Goal: Information Seeking & Learning: Check status

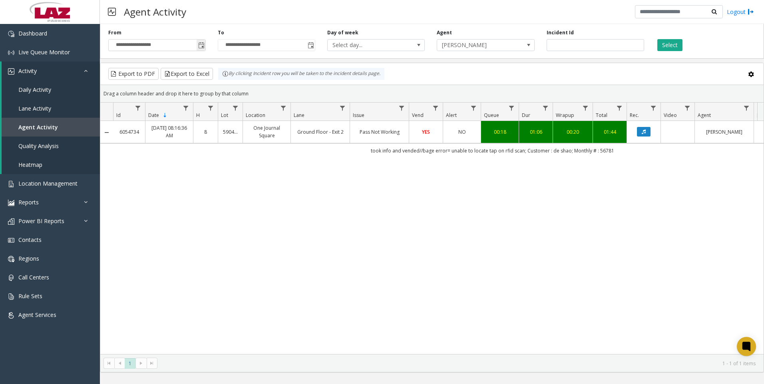
click at [201, 44] on span "Toggle popup" at bounding box center [201, 45] width 6 height 6
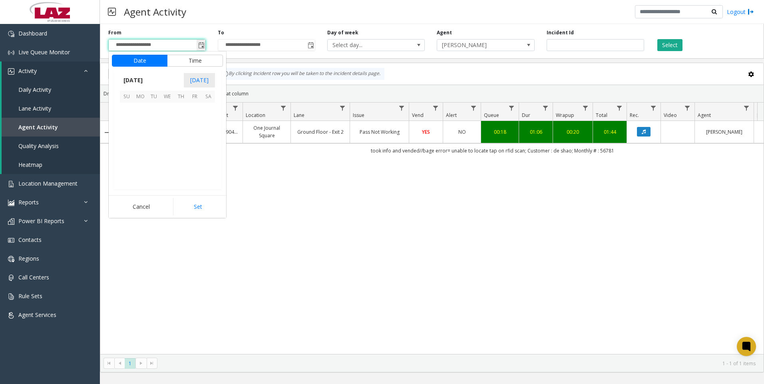
scroll to position [143341, 0]
click at [195, 145] on span "22" at bounding box center [195, 150] width 14 height 14
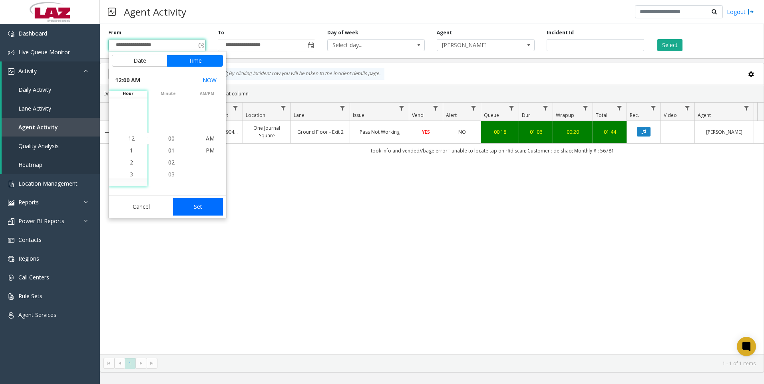
click at [207, 207] on button "Set" at bounding box center [198, 207] width 50 height 18
type input "**********"
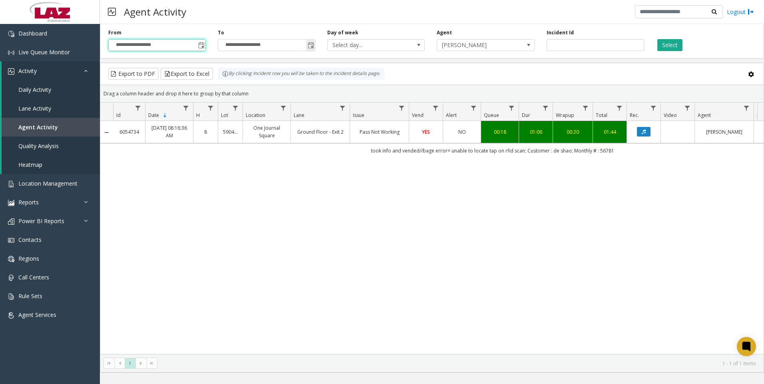
click at [313, 45] on span "Toggle popup" at bounding box center [311, 45] width 6 height 6
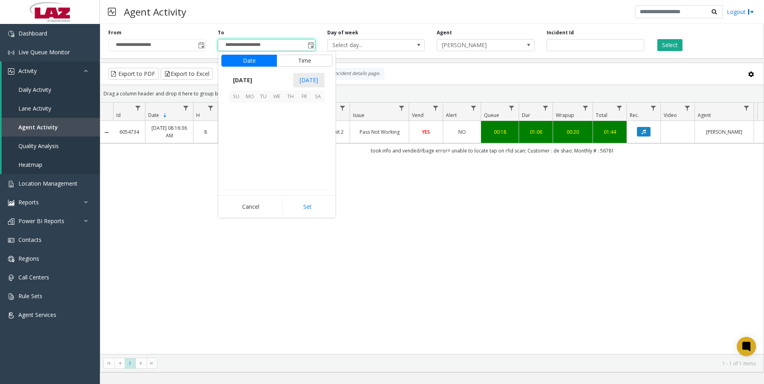
scroll to position [12, 0]
click at [248, 165] on span "25" at bounding box center [250, 164] width 14 height 14
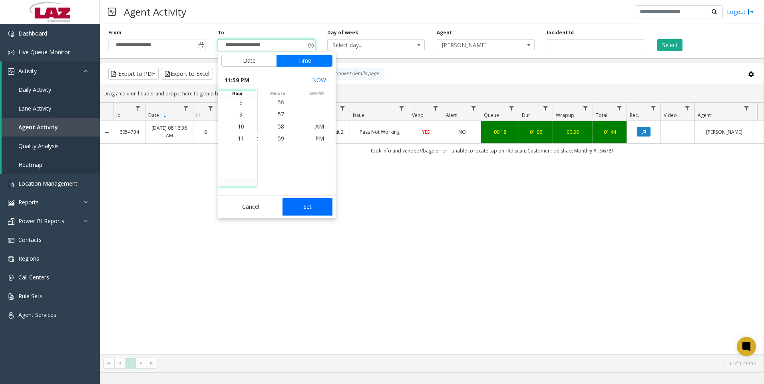
click at [316, 206] on button "Set" at bounding box center [308, 207] width 50 height 18
type input "**********"
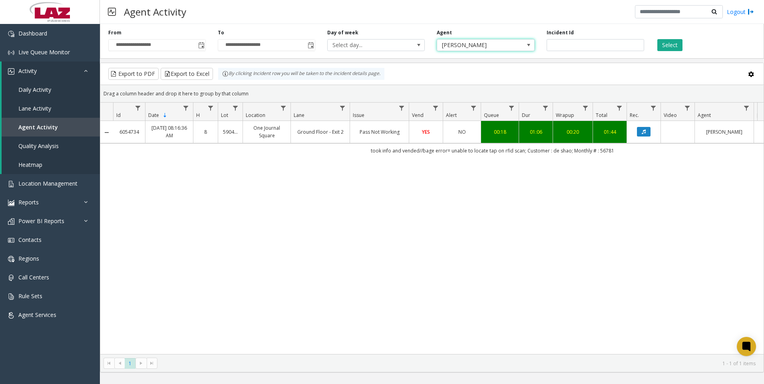
click at [490, 42] on span "[PERSON_NAME]" at bounding box center [476, 45] width 78 height 11
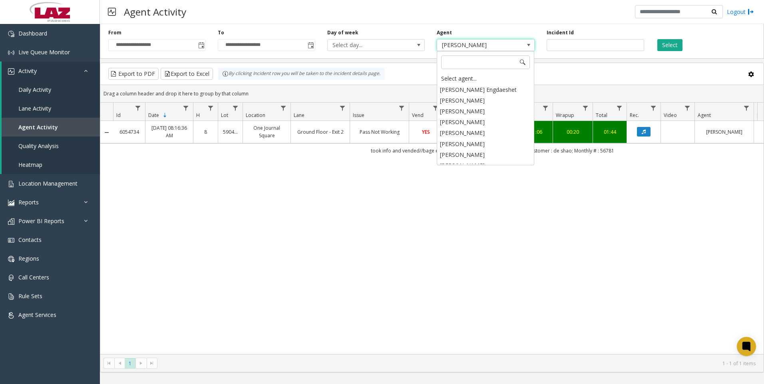
scroll to position [4203, 0]
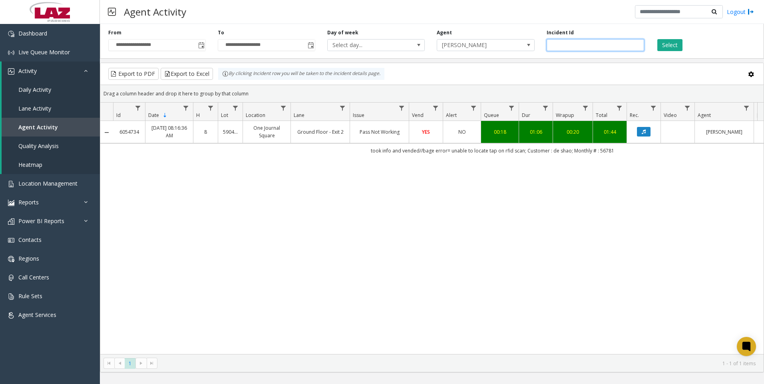
drag, startPoint x: 575, startPoint y: 42, endPoint x: 548, endPoint y: 46, distance: 27.9
click at [548, 46] on input "*******" at bounding box center [596, 45] width 98 height 12
click at [486, 43] on span "[PERSON_NAME]" at bounding box center [476, 45] width 78 height 11
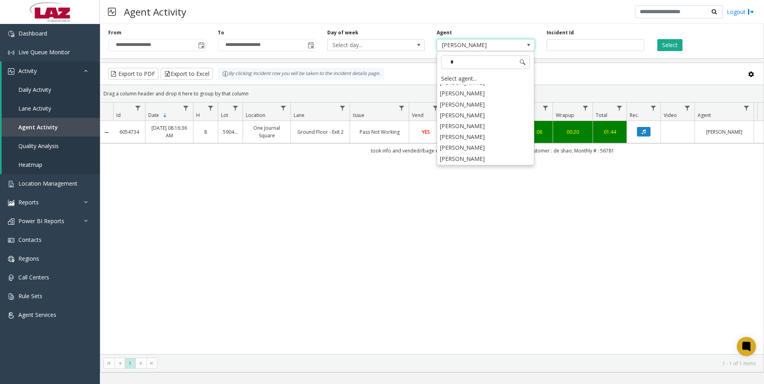
scroll to position [0, 0]
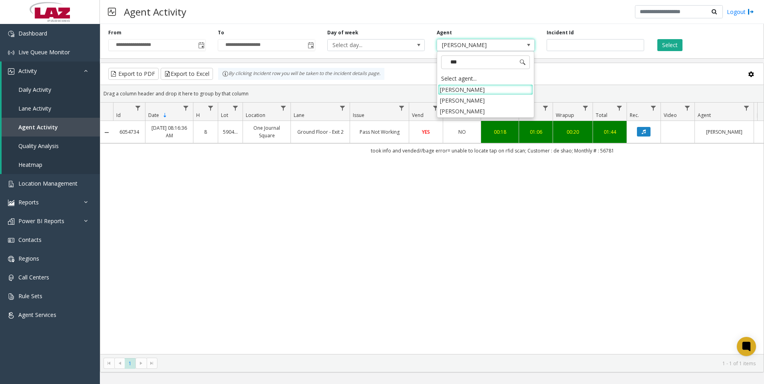
type input "****"
click at [482, 92] on li "[PERSON_NAME]" at bounding box center [485, 89] width 95 height 11
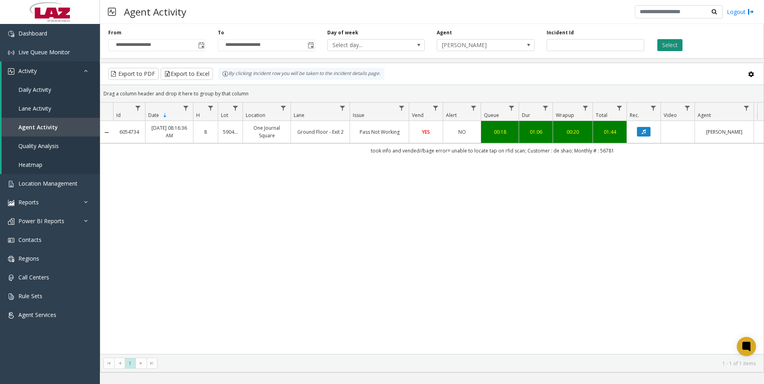
click at [667, 43] on button "Select" at bounding box center [669, 45] width 25 height 12
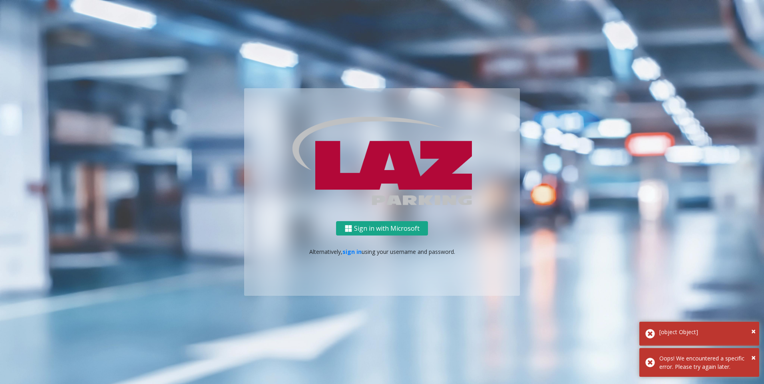
click at [396, 225] on button "Sign in with Microsoft" at bounding box center [382, 228] width 92 height 15
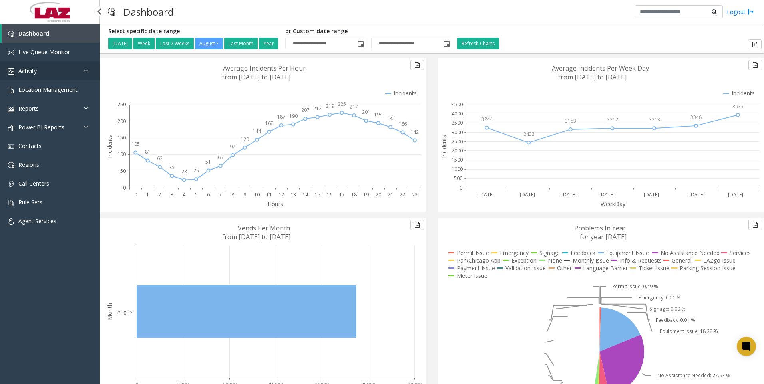
click at [58, 70] on link "Activity" at bounding box center [50, 71] width 100 height 19
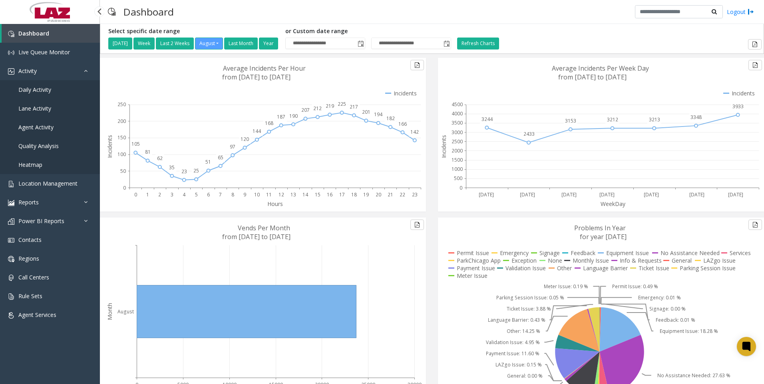
click at [51, 143] on span "Quality Analysis" at bounding box center [38, 146] width 40 height 8
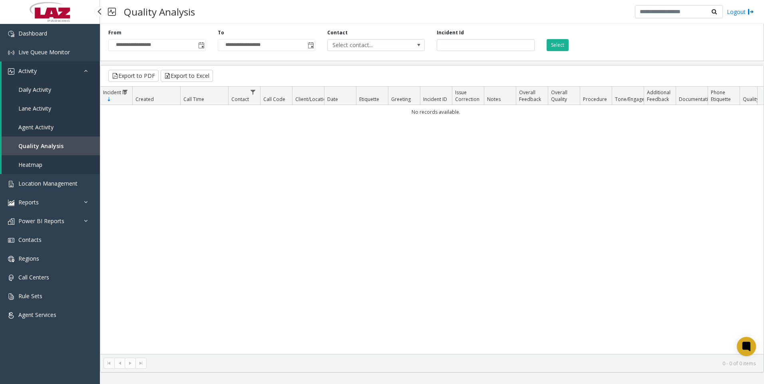
click at [48, 125] on span "Agent Activity" at bounding box center [35, 127] width 35 height 8
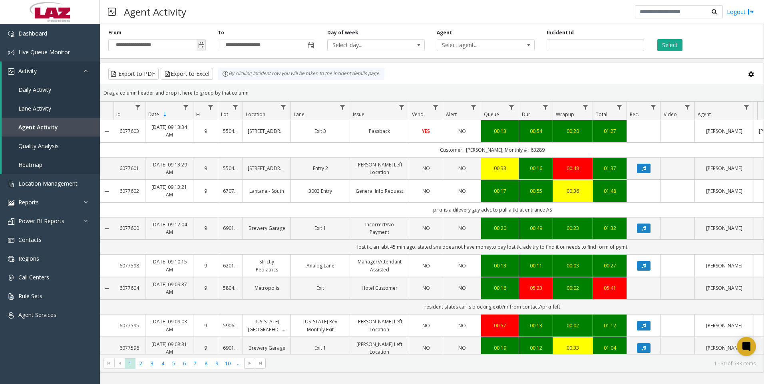
click at [201, 49] on span "Toggle popup" at bounding box center [201, 45] width 9 height 13
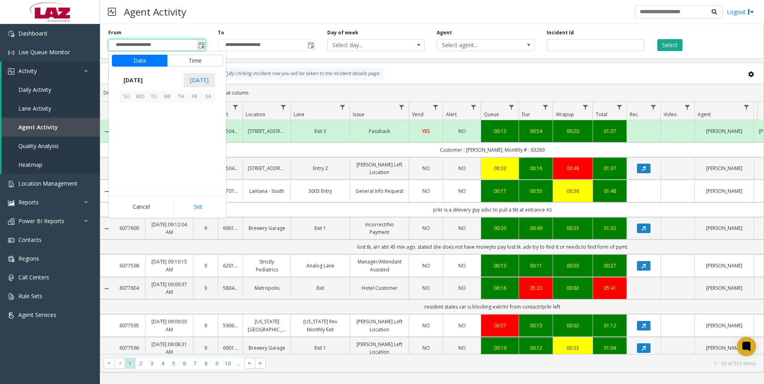
scroll to position [143341, 0]
click at [195, 152] on span "22" at bounding box center [195, 150] width 14 height 14
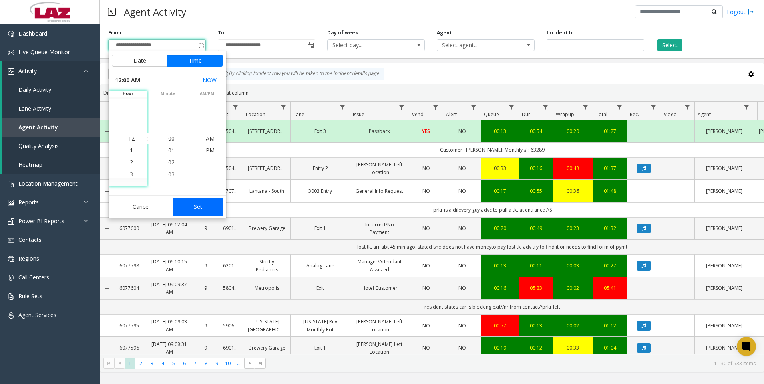
click at [204, 201] on button "Set" at bounding box center [198, 207] width 50 height 18
type input "**********"
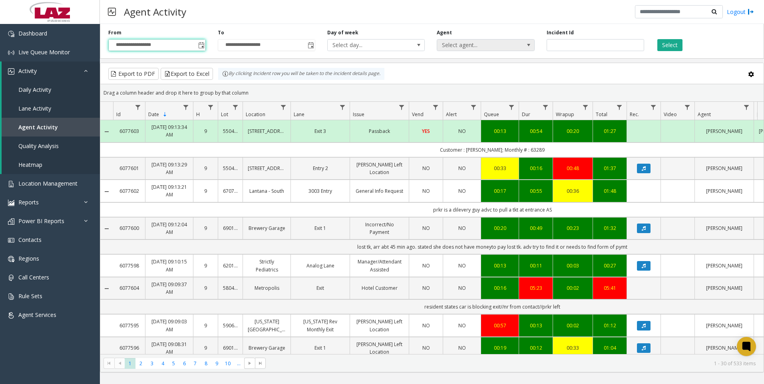
click at [464, 41] on span "Select agent..." at bounding box center [476, 45] width 78 height 11
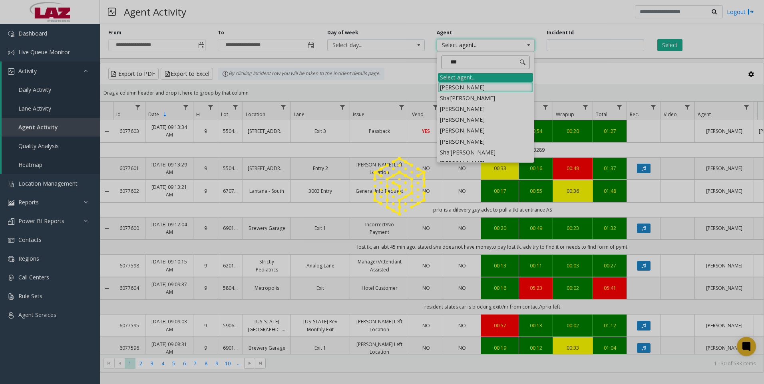
type input "****"
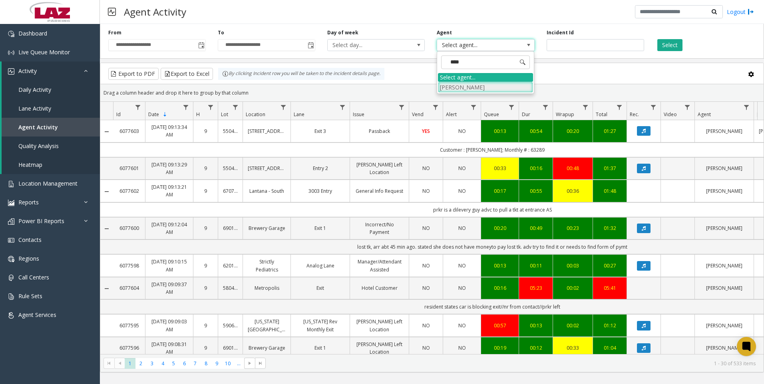
click at [464, 86] on li "[PERSON_NAME]" at bounding box center [485, 87] width 95 height 11
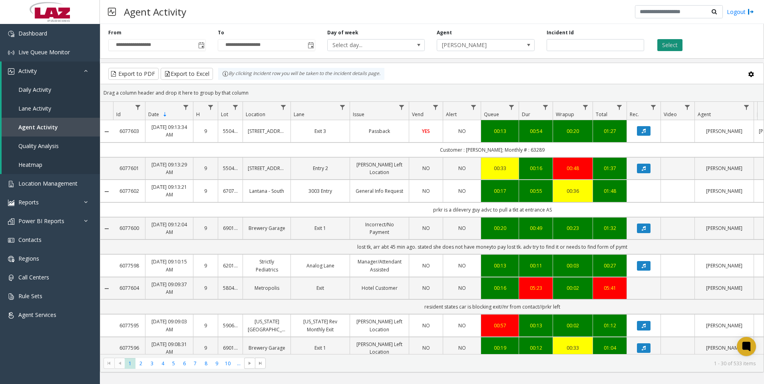
click at [672, 46] on button "Select" at bounding box center [669, 45] width 25 height 12
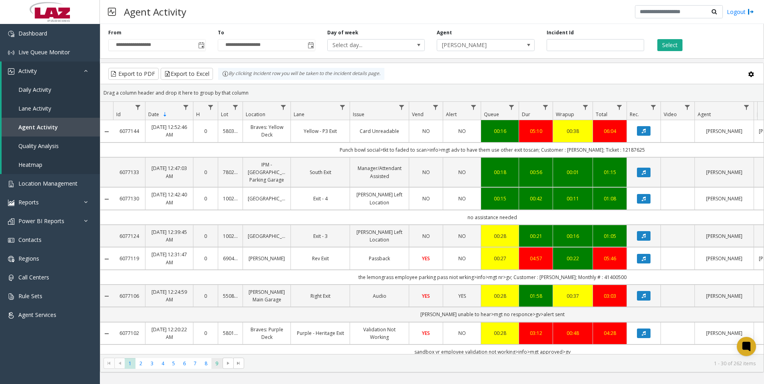
click at [215, 358] on span "9" at bounding box center [216, 363] width 11 height 11
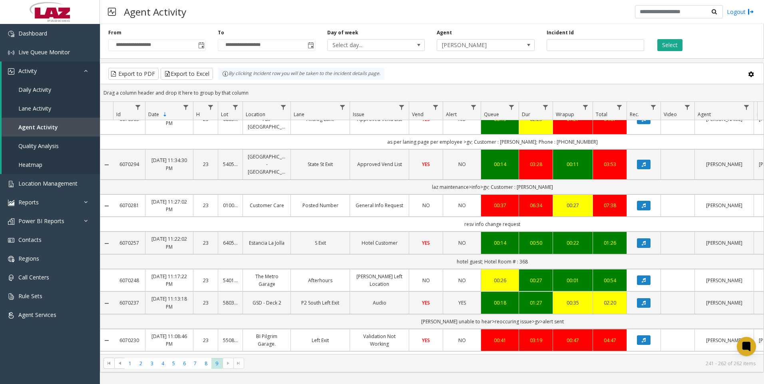
scroll to position [221, 0]
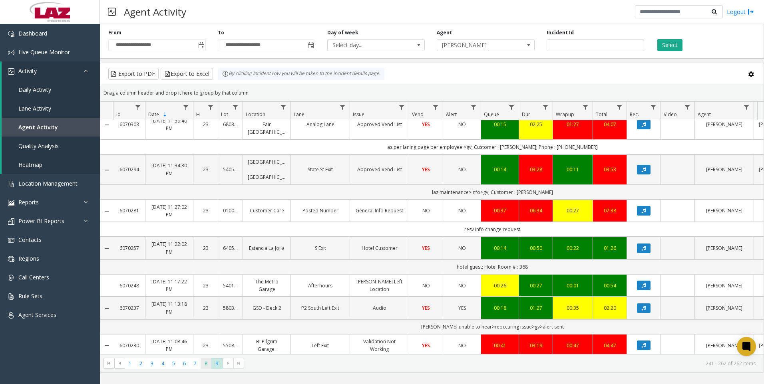
click at [205, 364] on span "8" at bounding box center [206, 363] width 11 height 11
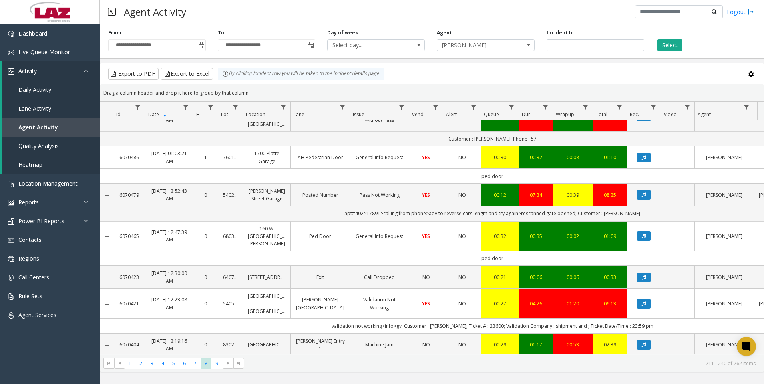
scroll to position [679, 0]
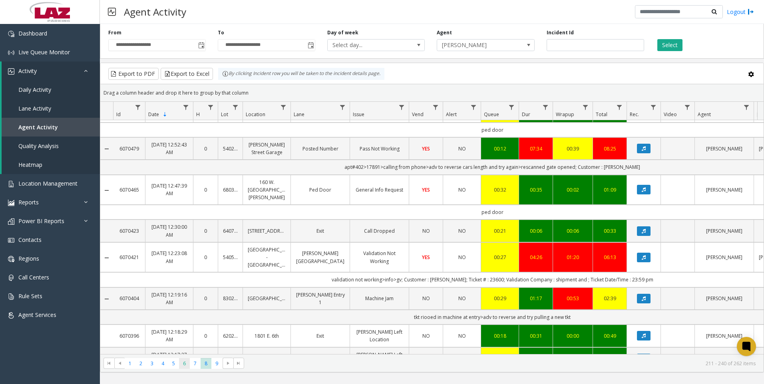
click at [185, 364] on span "6" at bounding box center [184, 363] width 11 height 11
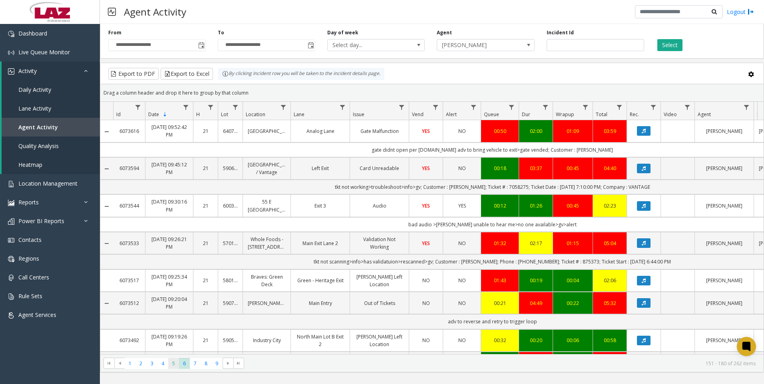
click at [173, 362] on span "5" at bounding box center [173, 363] width 11 height 11
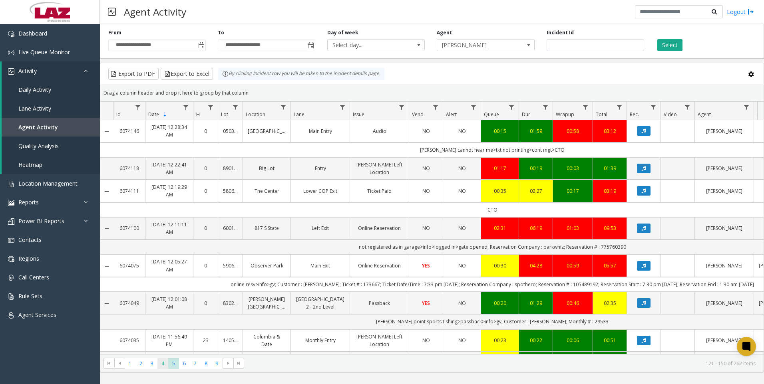
click at [162, 366] on span "4" at bounding box center [162, 363] width 11 height 11
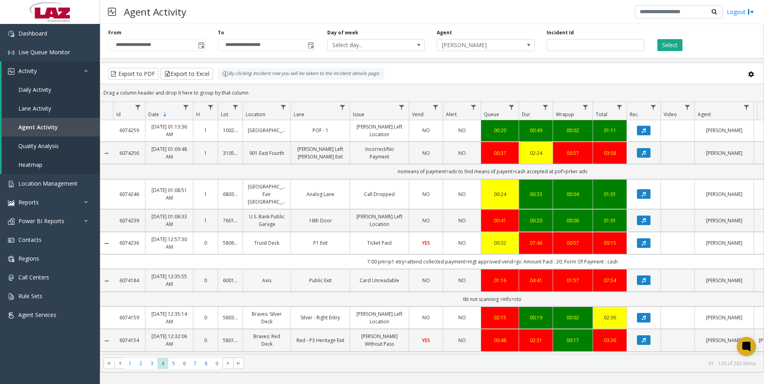
scroll to position [730, 0]
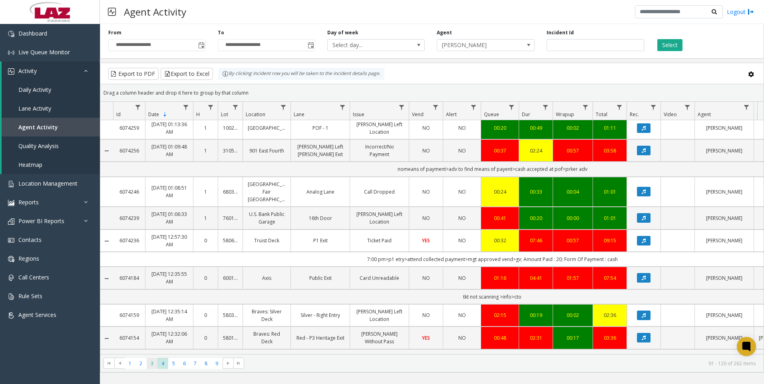
click at [149, 364] on span "3" at bounding box center [152, 363] width 11 height 11
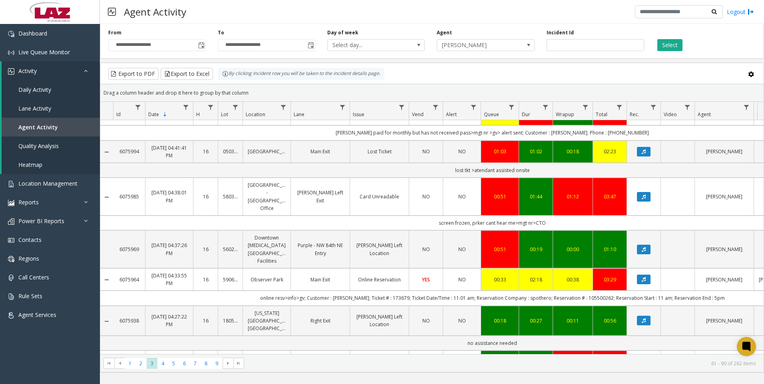
scroll to position [599, 0]
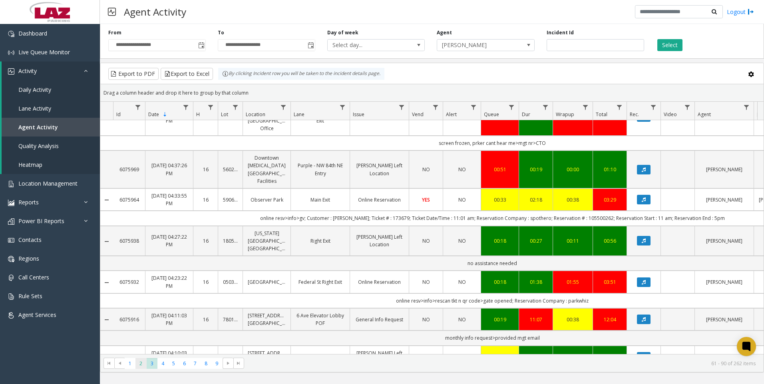
click at [138, 365] on span "2" at bounding box center [140, 363] width 11 height 11
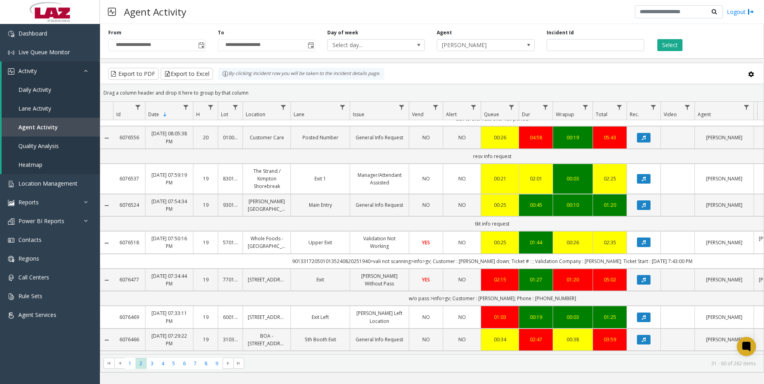
scroll to position [400, 0]
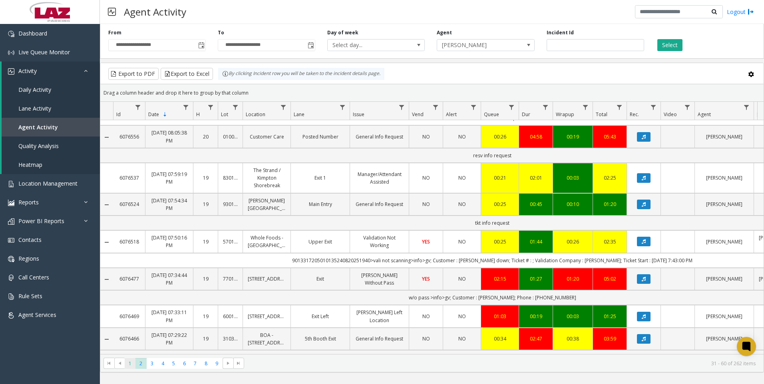
click at [133, 368] on span "1" at bounding box center [130, 363] width 11 height 11
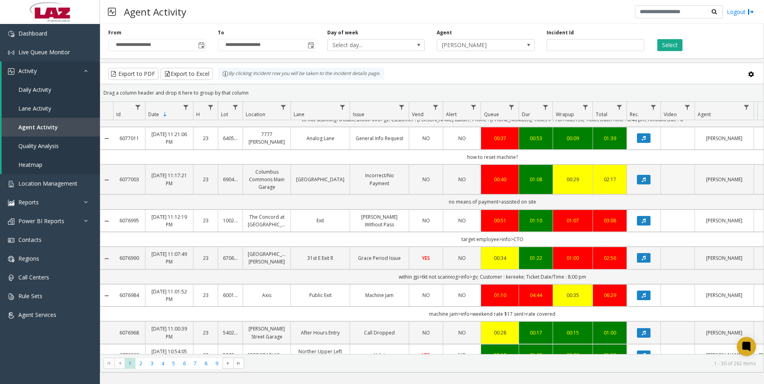
scroll to position [360, 0]
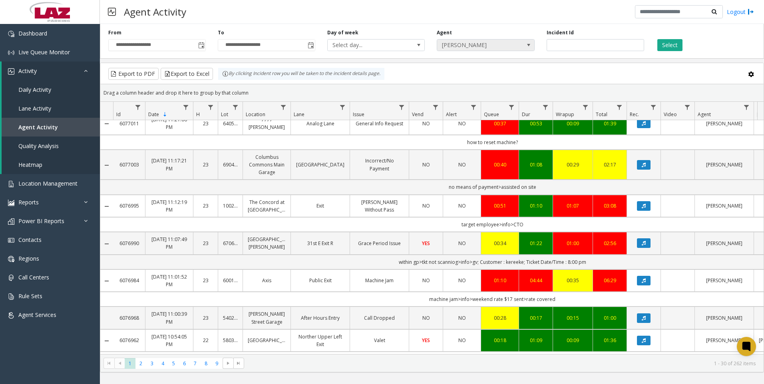
click at [528, 49] on span at bounding box center [528, 45] width 11 height 11
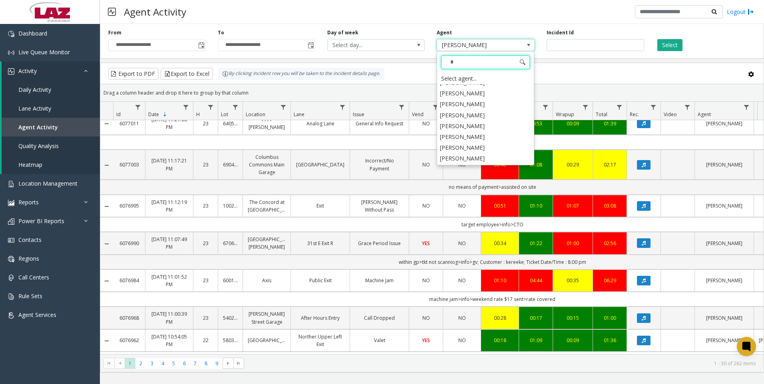
scroll to position [0, 0]
type input "****"
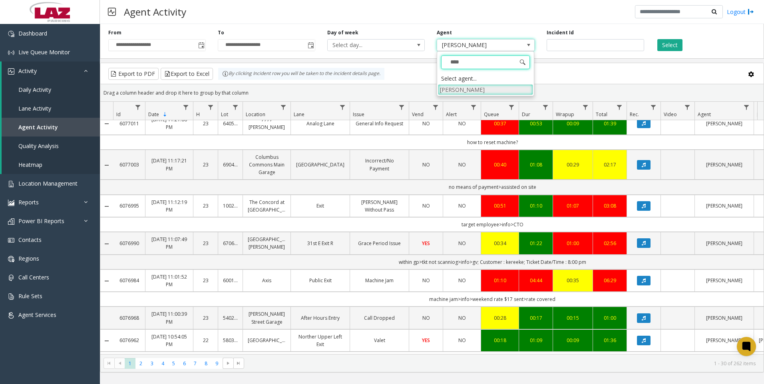
click at [472, 91] on li "[PERSON_NAME]" at bounding box center [485, 89] width 95 height 11
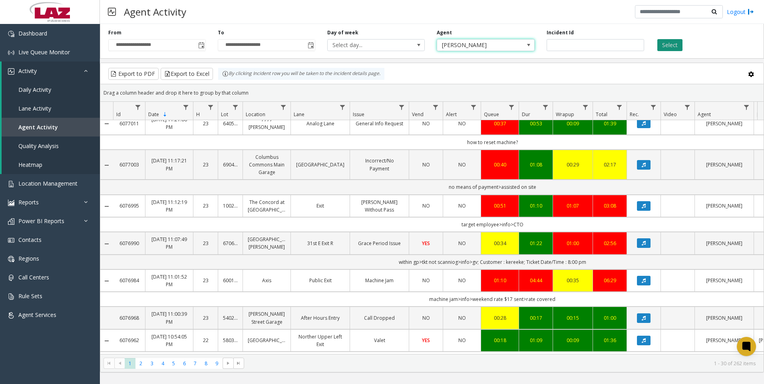
click at [669, 48] on button "Select" at bounding box center [669, 45] width 25 height 12
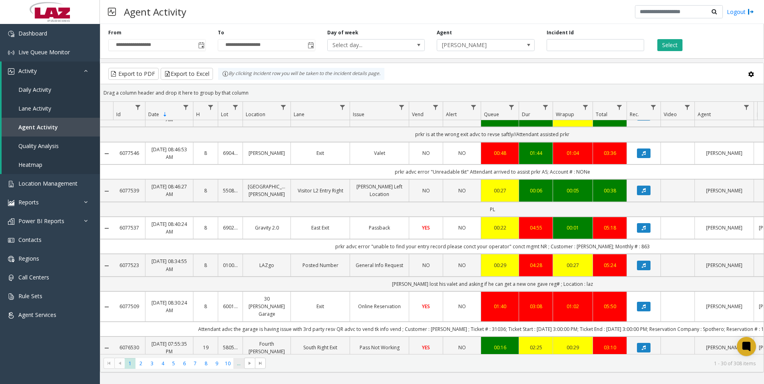
click at [239, 363] on span "..." at bounding box center [238, 363] width 11 height 11
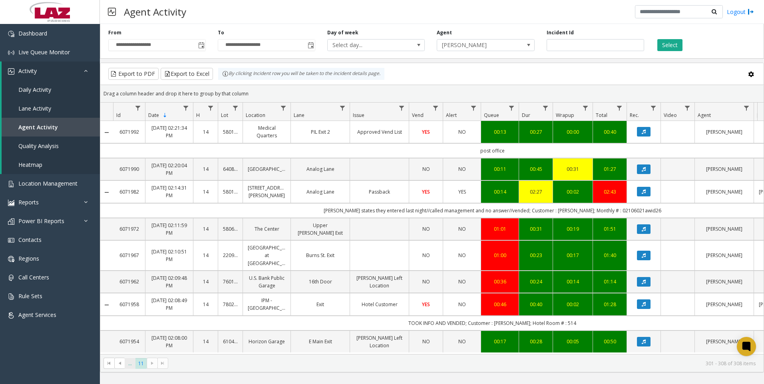
click at [130, 364] on span "..." at bounding box center [130, 363] width 11 height 11
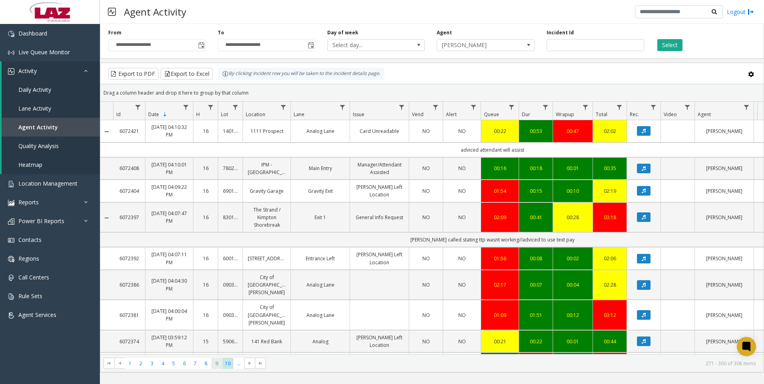
click at [212, 368] on span "9" at bounding box center [216, 363] width 11 height 11
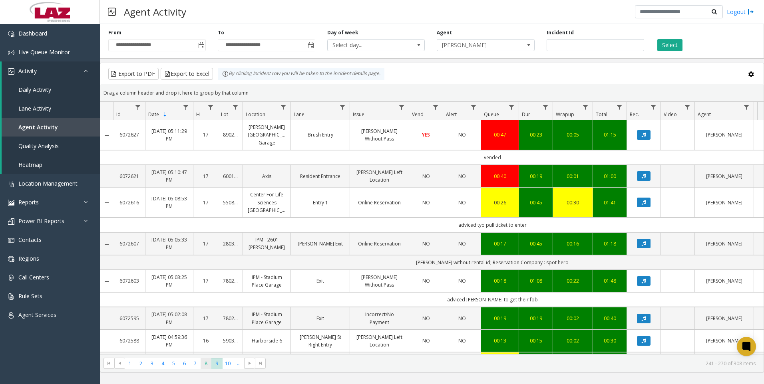
click at [206, 368] on span "8" at bounding box center [206, 363] width 11 height 11
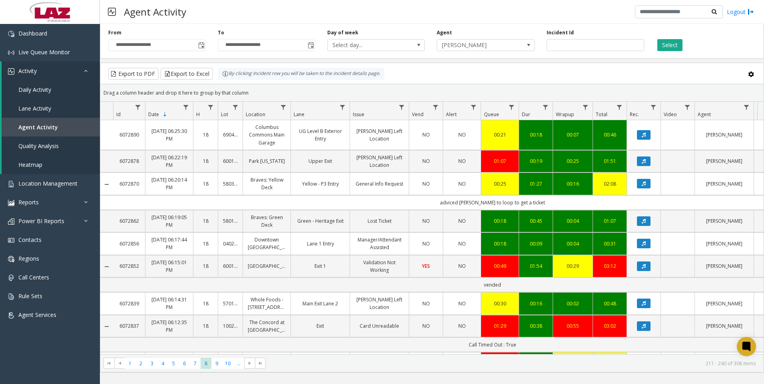
scroll to position [0, 53]
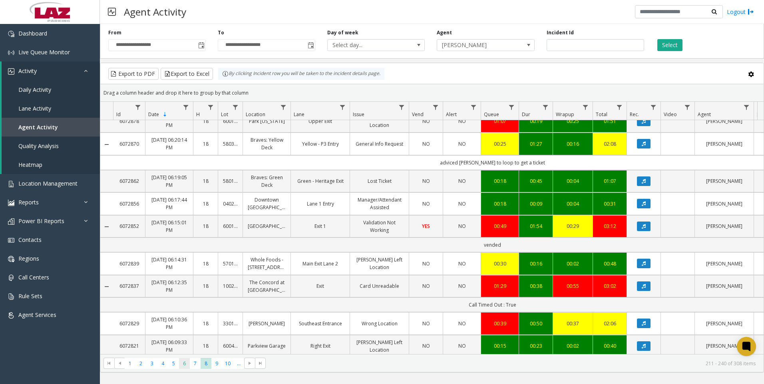
click at [184, 363] on span "6" at bounding box center [184, 363] width 11 height 11
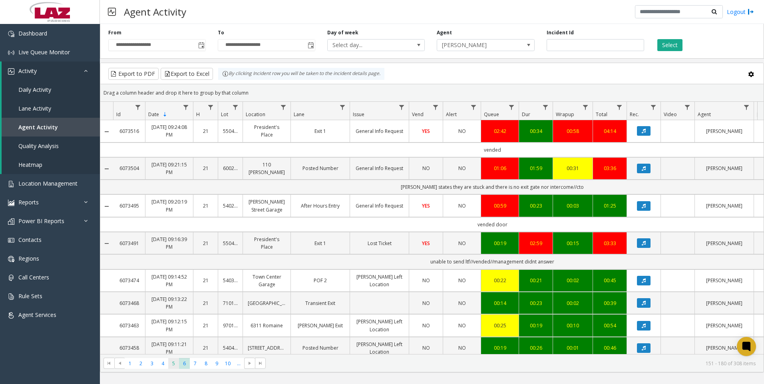
click at [170, 362] on span "5" at bounding box center [173, 363] width 11 height 11
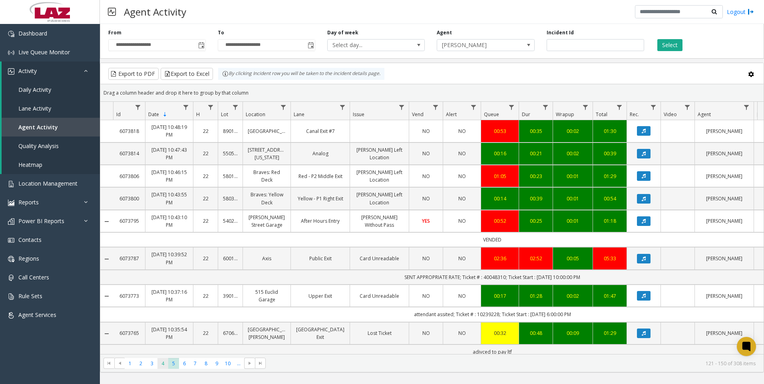
click at [163, 362] on span "4" at bounding box center [162, 363] width 11 height 11
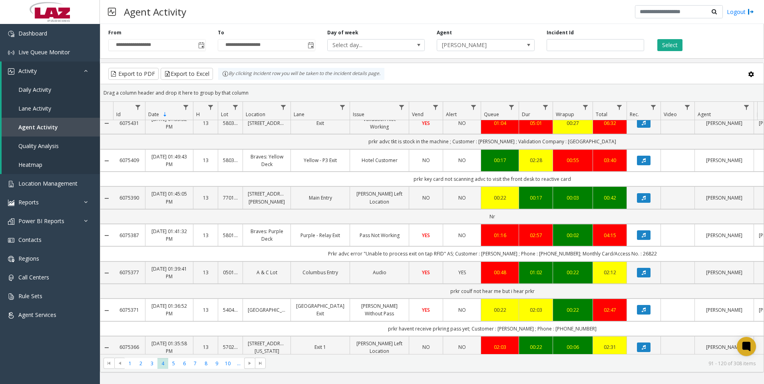
scroll to position [240, 0]
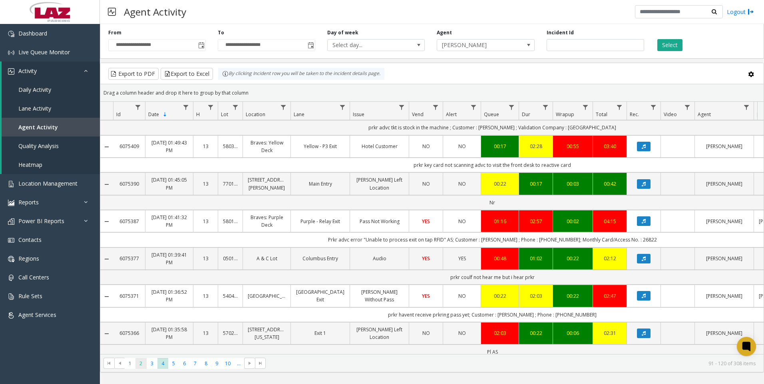
click at [138, 364] on span "2" at bounding box center [140, 363] width 11 height 11
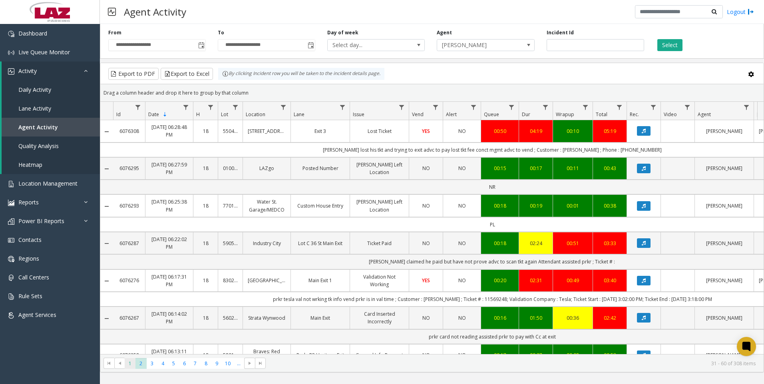
click at [129, 365] on span "1" at bounding box center [130, 363] width 11 height 11
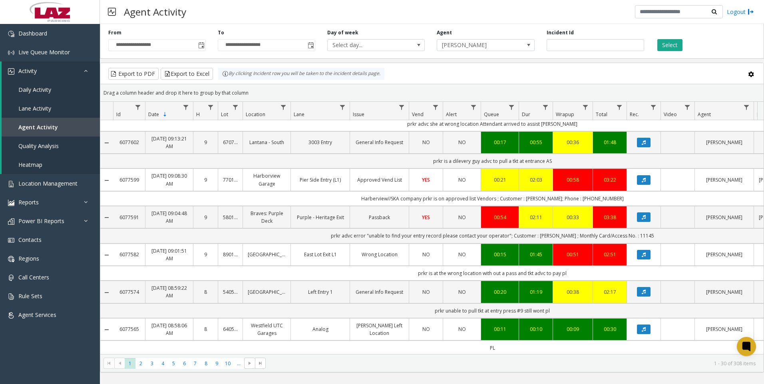
scroll to position [40, 0]
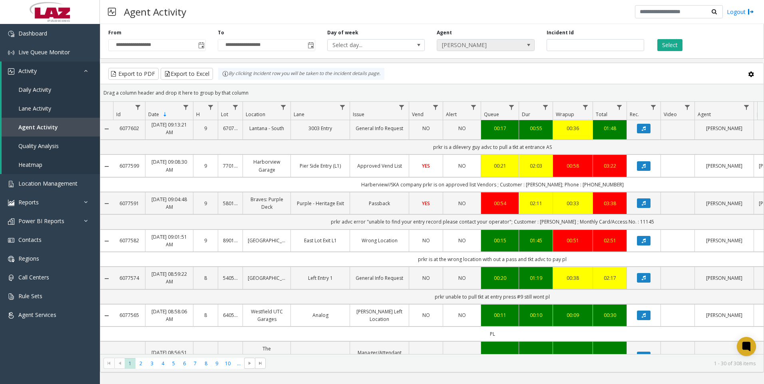
click at [450, 44] on span "[PERSON_NAME]" at bounding box center [476, 45] width 78 height 11
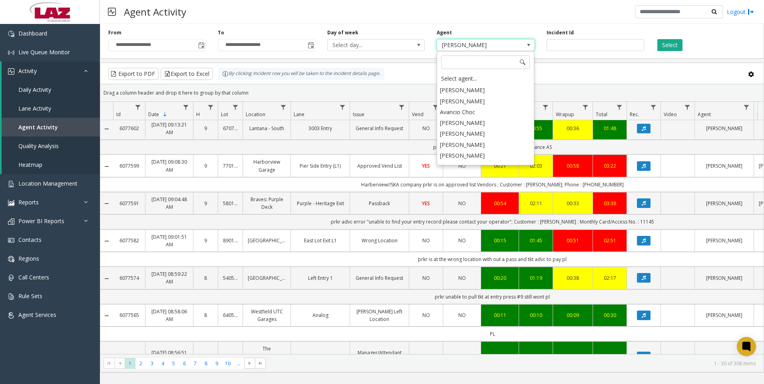
scroll to position [4391, 0]
click at [467, 157] on li "[PERSON_NAME]" at bounding box center [485, 162] width 95 height 11
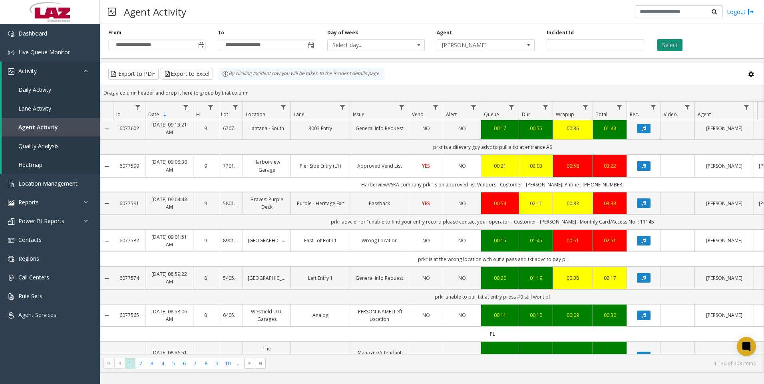
click at [666, 46] on button "Select" at bounding box center [669, 45] width 25 height 12
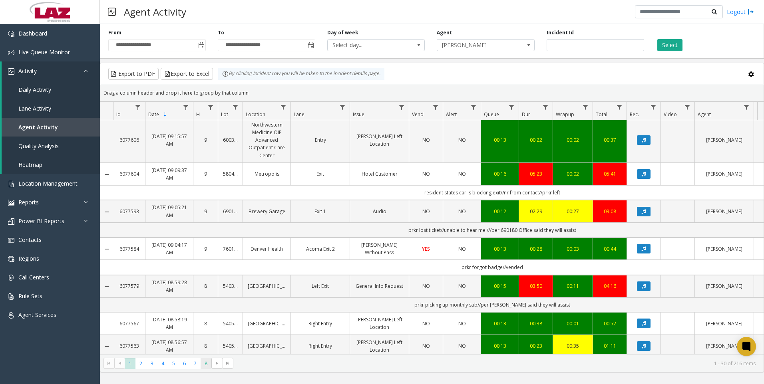
click at [207, 364] on span "8" at bounding box center [206, 363] width 11 height 11
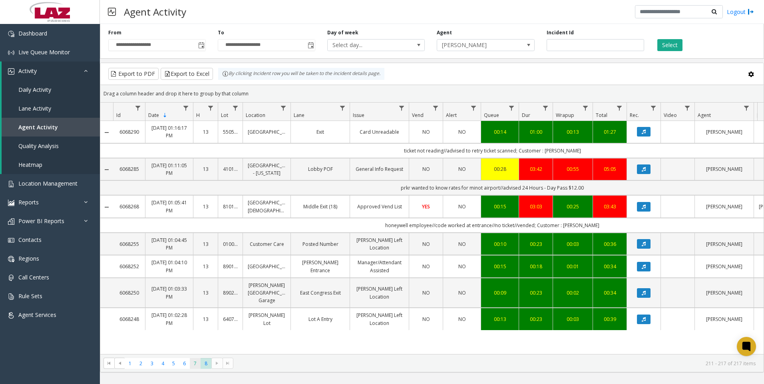
click at [199, 368] on span "7" at bounding box center [195, 363] width 11 height 11
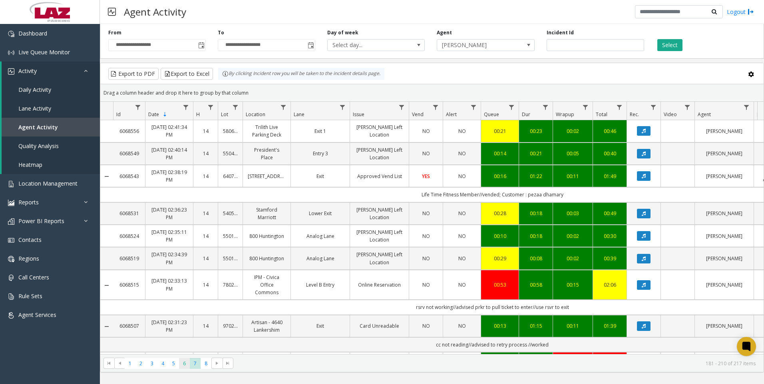
click at [183, 366] on span "6" at bounding box center [184, 363] width 11 height 11
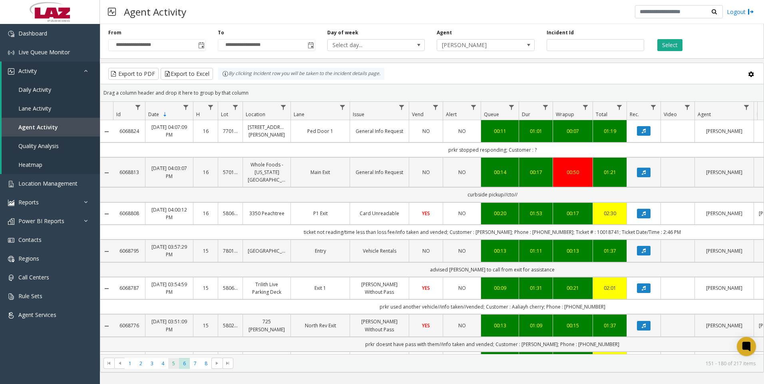
click at [175, 365] on span "5" at bounding box center [173, 363] width 11 height 11
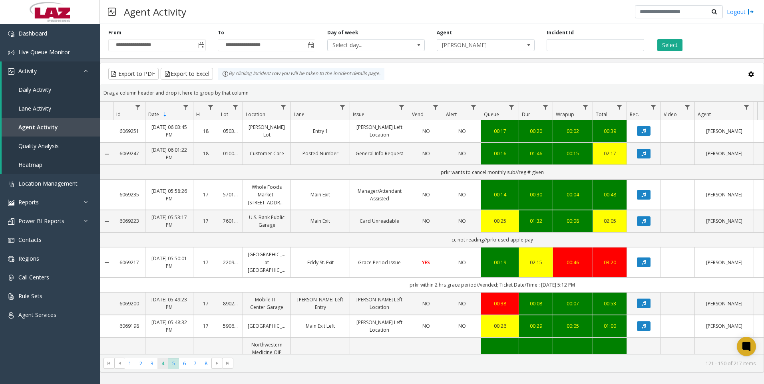
click at [161, 368] on span "4" at bounding box center [162, 363] width 11 height 11
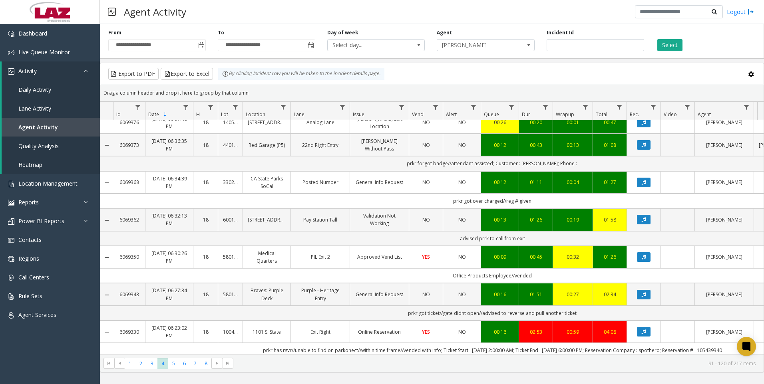
scroll to position [560, 0]
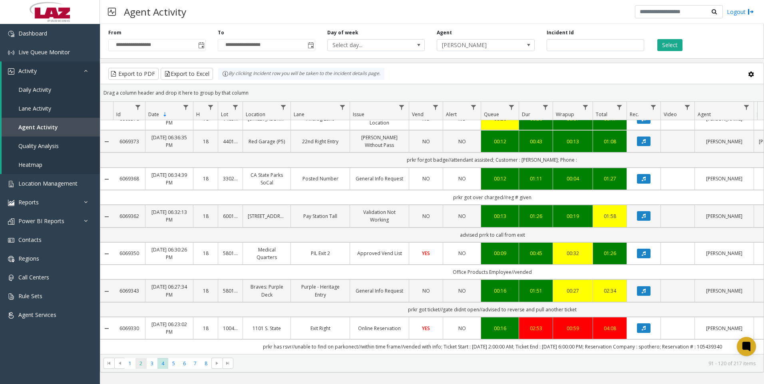
click at [145, 366] on span "2" at bounding box center [140, 363] width 11 height 11
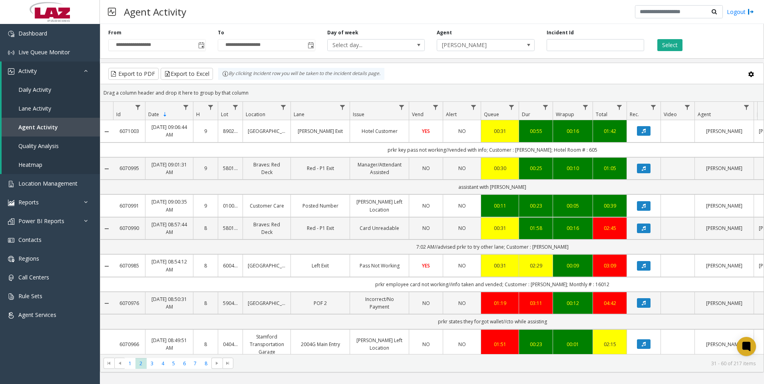
scroll to position [40, 0]
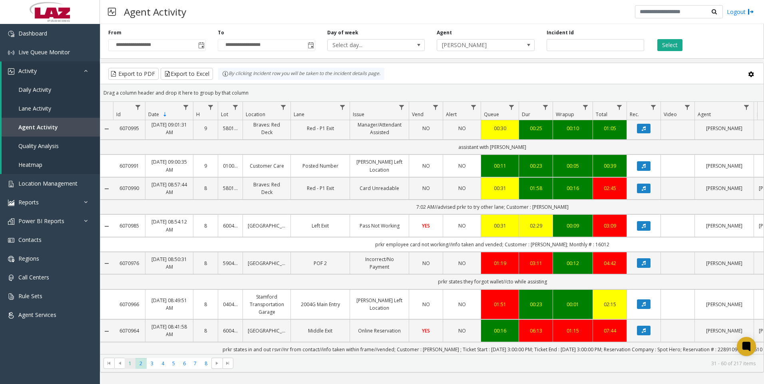
click at [125, 368] on span "1" at bounding box center [130, 363] width 11 height 11
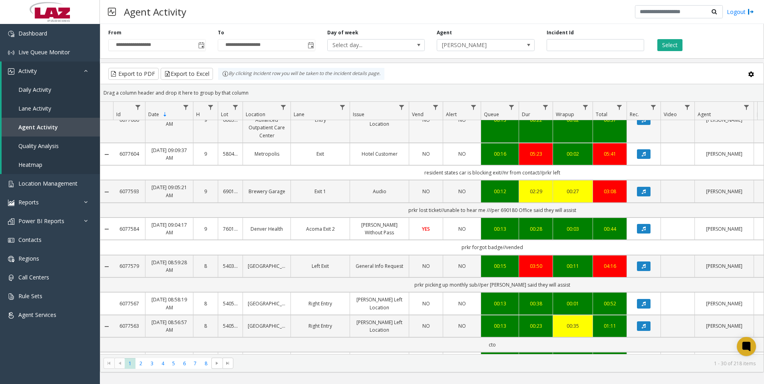
scroll to position [160, 0]
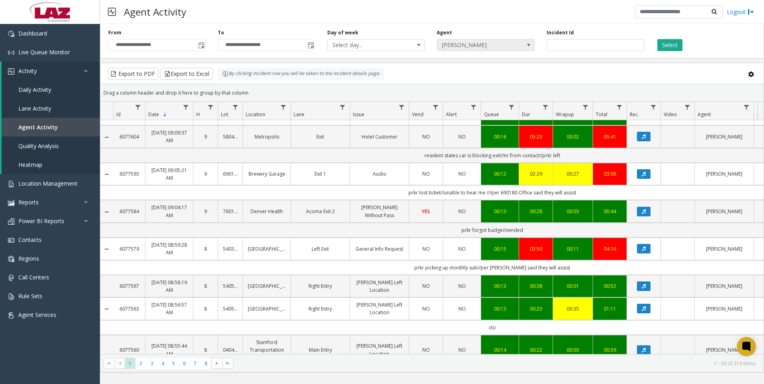
click at [472, 45] on span "[PERSON_NAME]" at bounding box center [476, 45] width 78 height 11
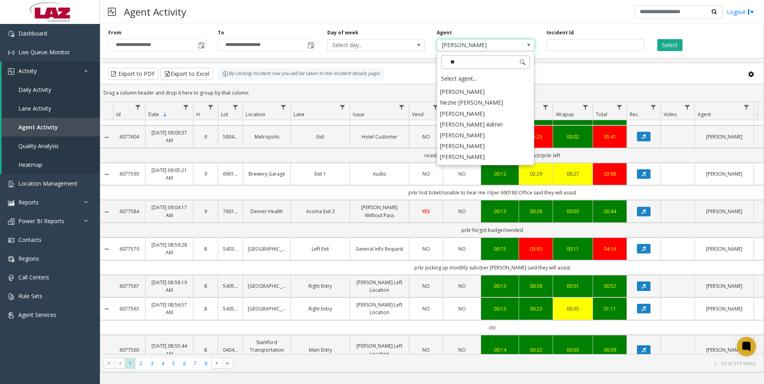
scroll to position [0, 0]
type input "***"
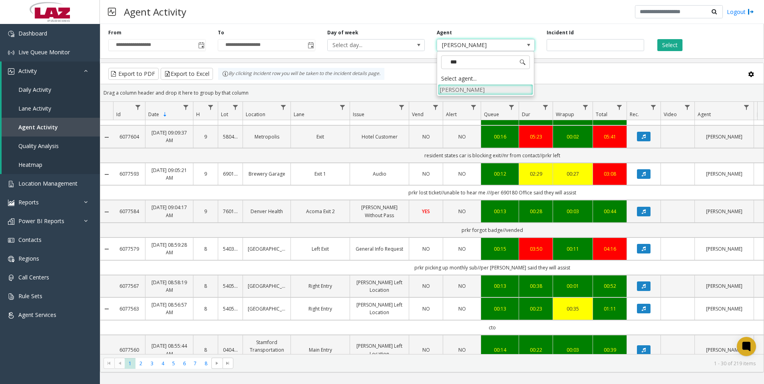
click at [468, 94] on li "[PERSON_NAME]" at bounding box center [485, 89] width 95 height 11
click at [673, 49] on button "Select" at bounding box center [669, 45] width 25 height 12
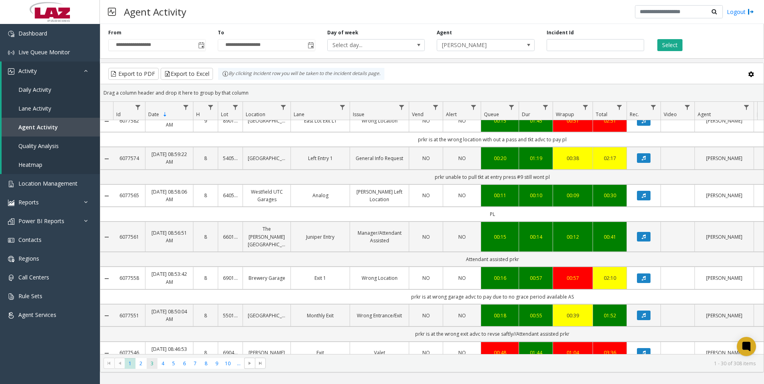
click at [148, 366] on span "3" at bounding box center [152, 363] width 11 height 11
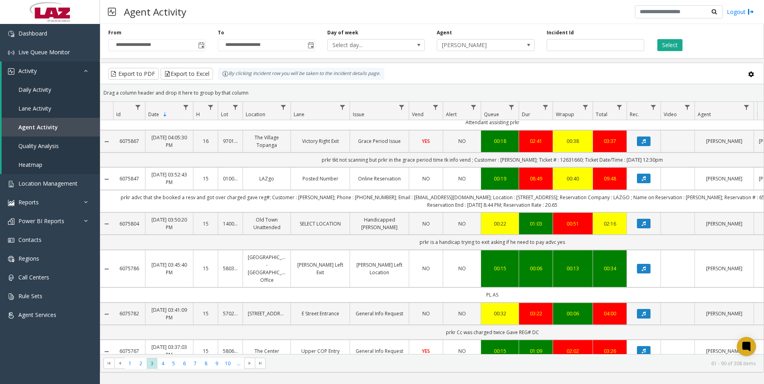
scroll to position [560, 0]
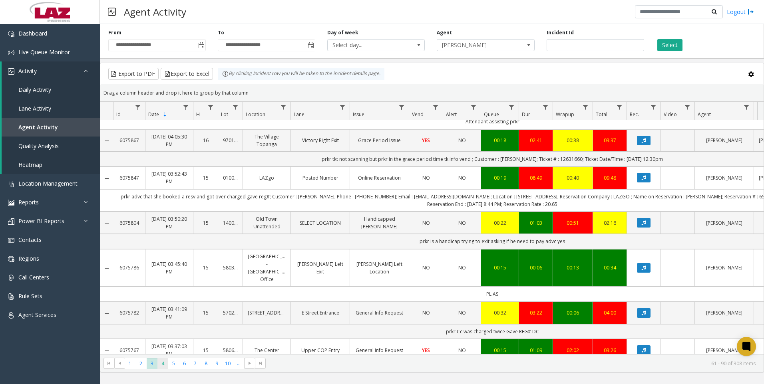
click at [165, 368] on span "4" at bounding box center [162, 363] width 11 height 11
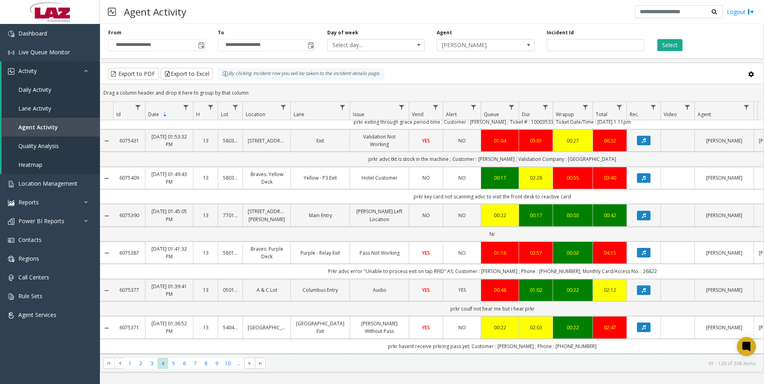
scroll to position [280, 0]
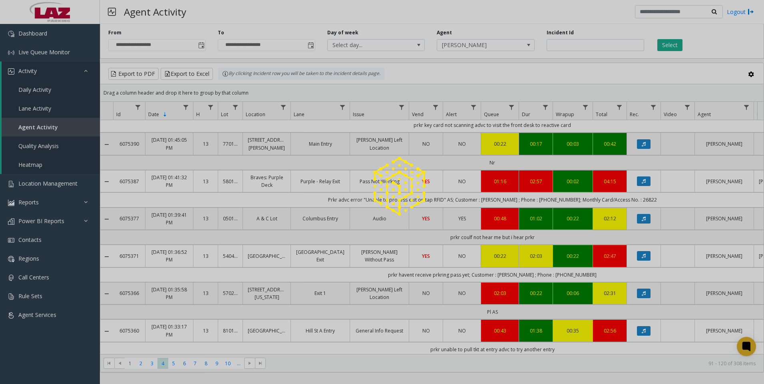
click at [142, 360] on div at bounding box center [382, 192] width 764 height 384
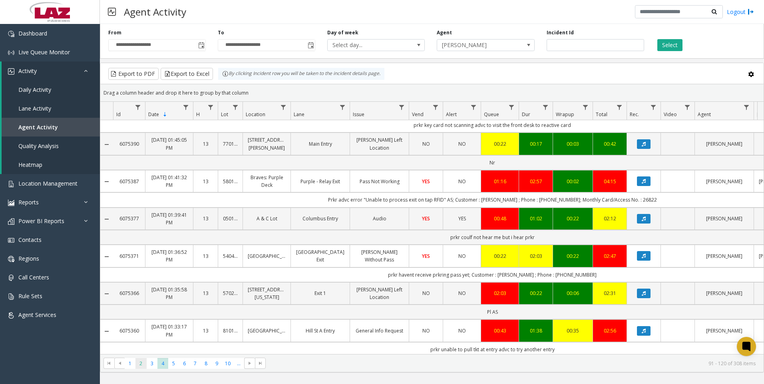
click at [141, 360] on span "2" at bounding box center [140, 363] width 11 height 11
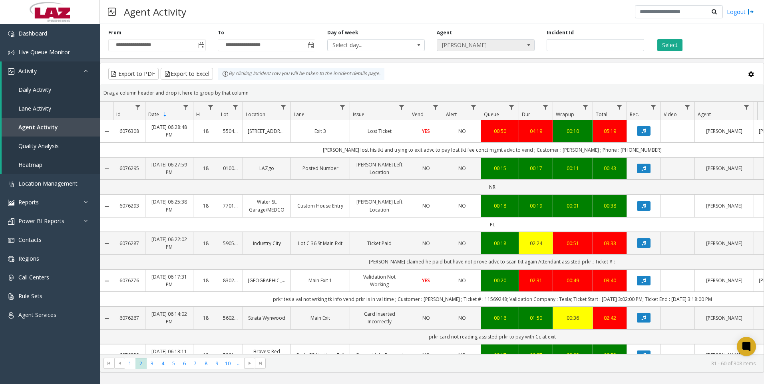
click at [470, 40] on span "[PERSON_NAME]" at bounding box center [476, 45] width 78 height 11
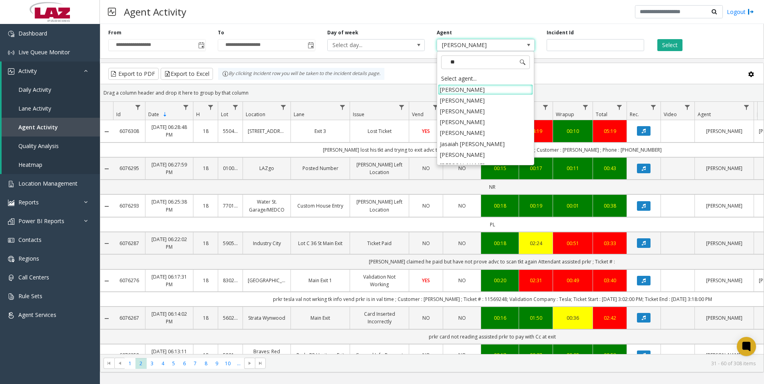
type input "***"
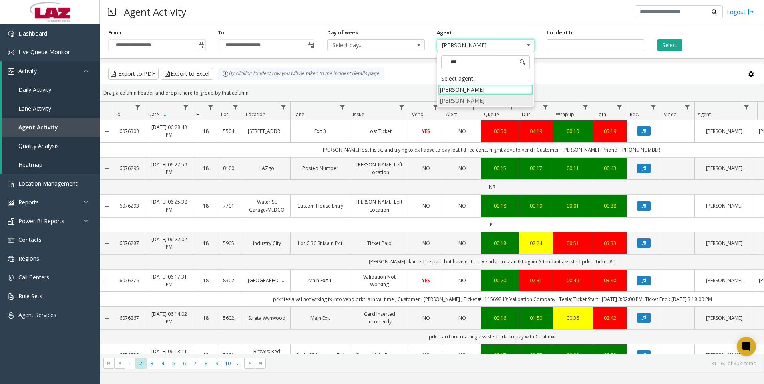
click at [473, 98] on li "[PERSON_NAME]" at bounding box center [485, 100] width 95 height 11
click at [667, 42] on button "Select" at bounding box center [669, 45] width 25 height 12
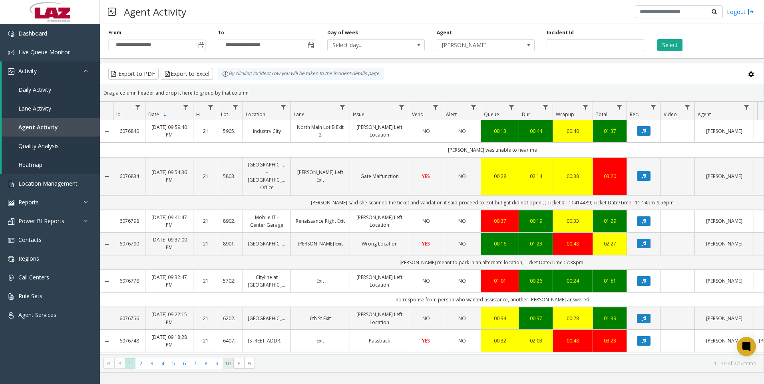
click at [228, 363] on span "10" at bounding box center [228, 363] width 11 height 11
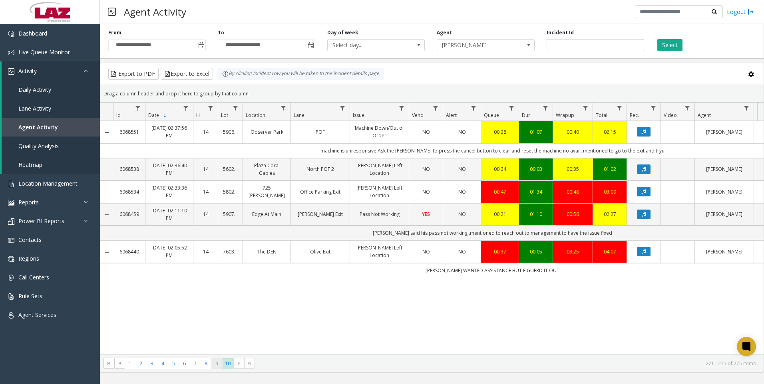
click at [221, 364] on span "9" at bounding box center [216, 363] width 11 height 11
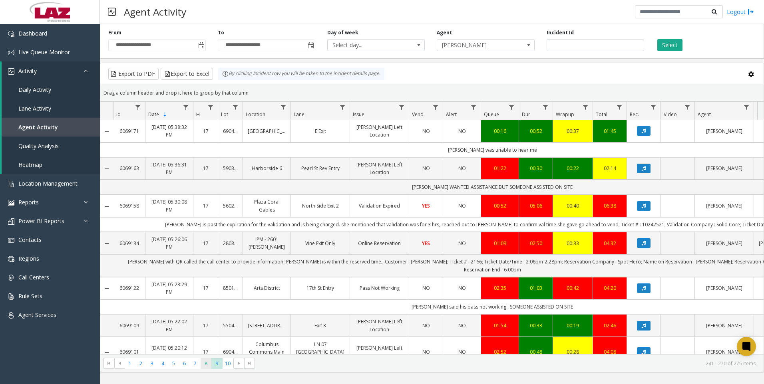
click at [207, 366] on span "8" at bounding box center [206, 363] width 11 height 11
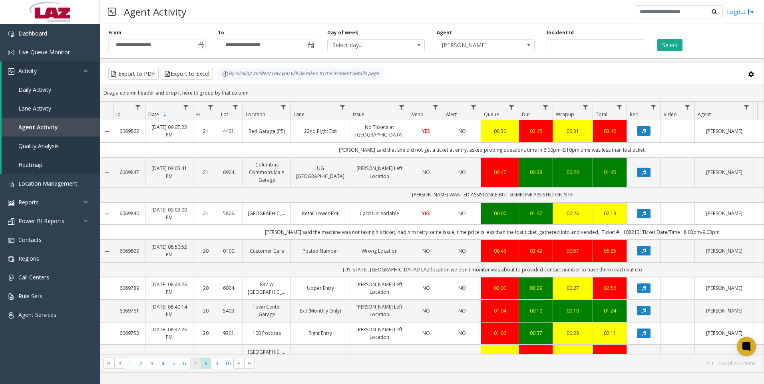
click at [191, 365] on span "7" at bounding box center [195, 363] width 11 height 11
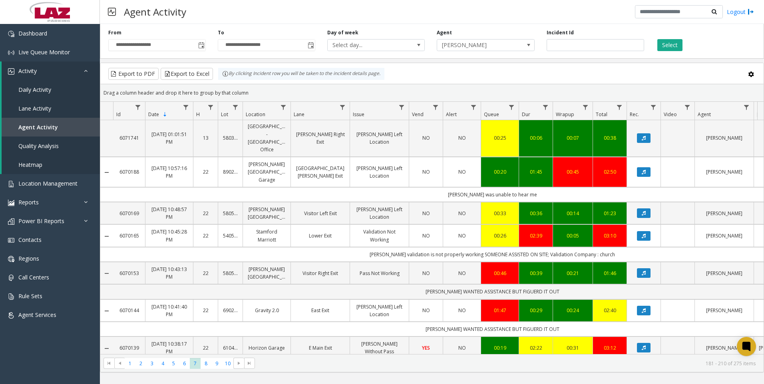
scroll to position [520, 0]
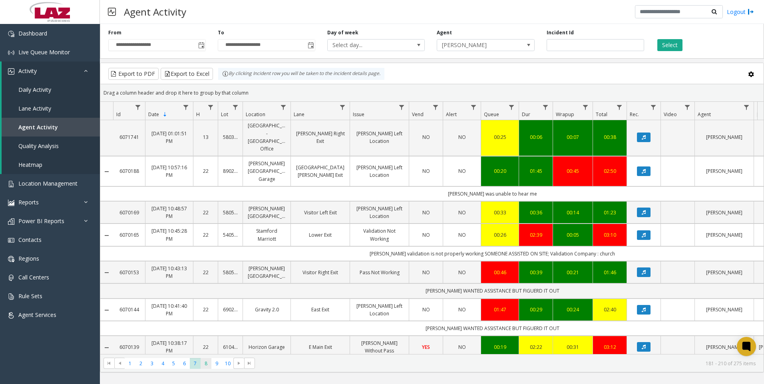
click at [208, 366] on span "8" at bounding box center [206, 363] width 11 height 11
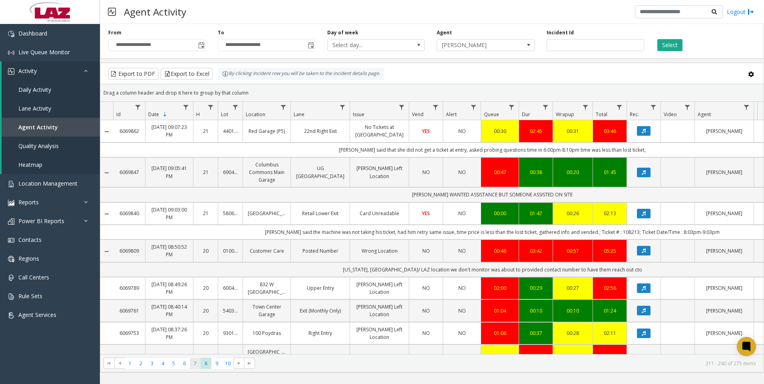
click at [193, 365] on span "7" at bounding box center [195, 363] width 11 height 11
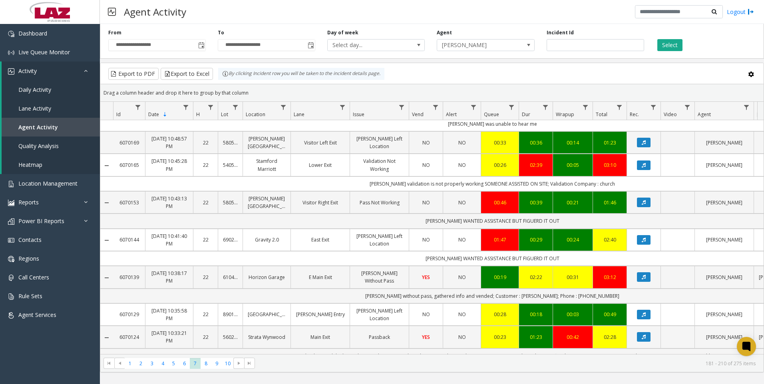
scroll to position [639, 0]
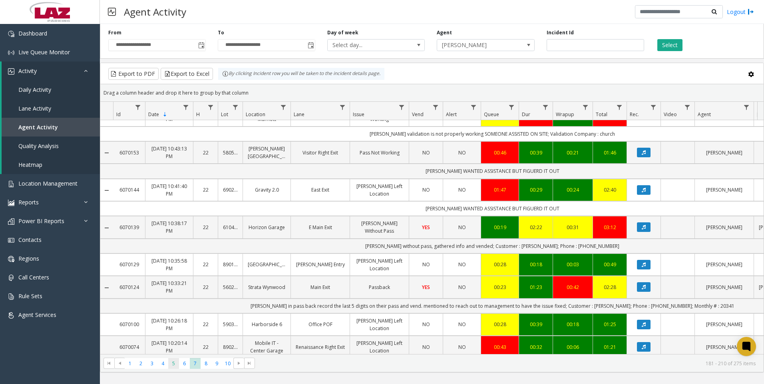
click at [173, 367] on span "5" at bounding box center [173, 363] width 11 height 11
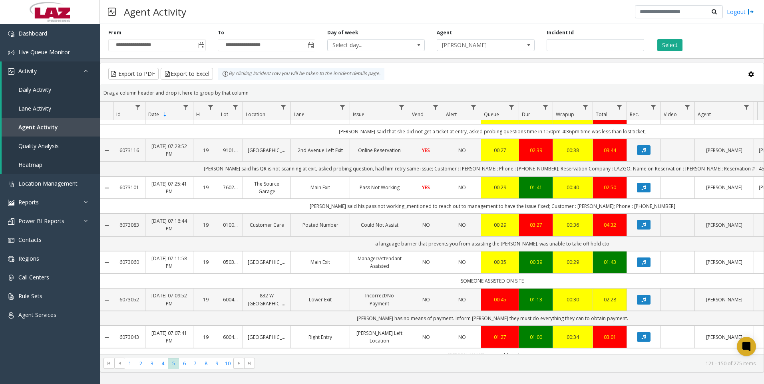
scroll to position [40, 0]
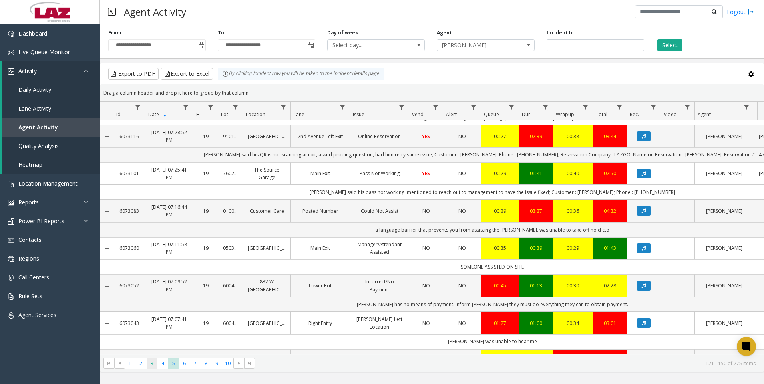
click at [155, 359] on span "3" at bounding box center [152, 363] width 11 height 11
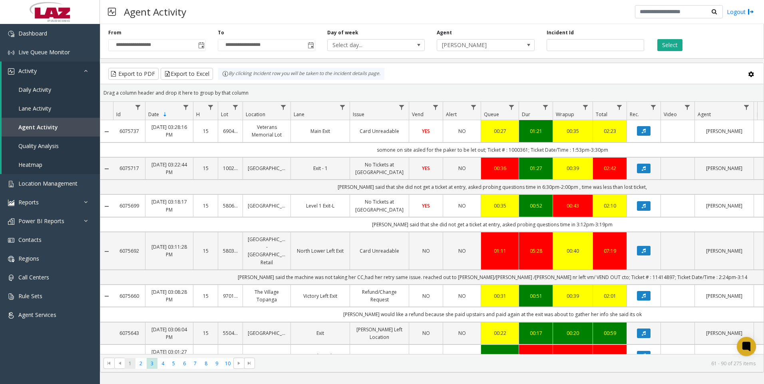
click at [128, 364] on span "1" at bounding box center [130, 363] width 11 height 11
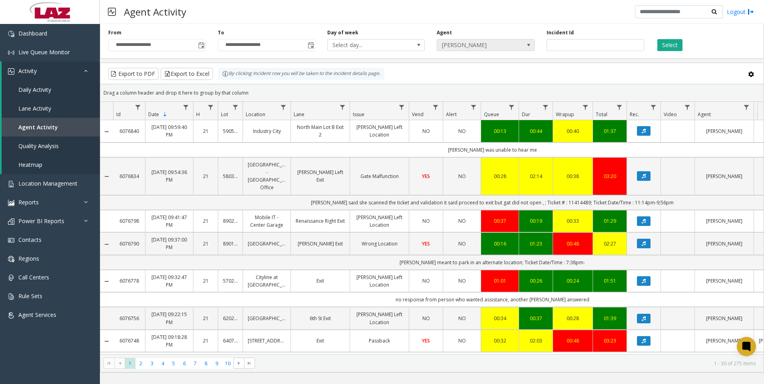
click at [495, 47] on span "[PERSON_NAME]" at bounding box center [476, 45] width 78 height 11
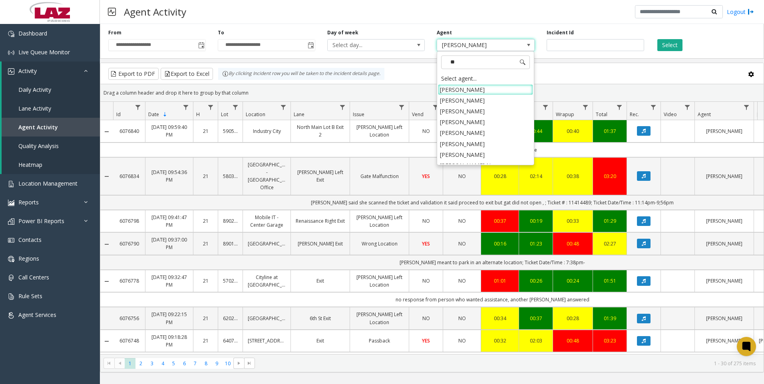
type input "***"
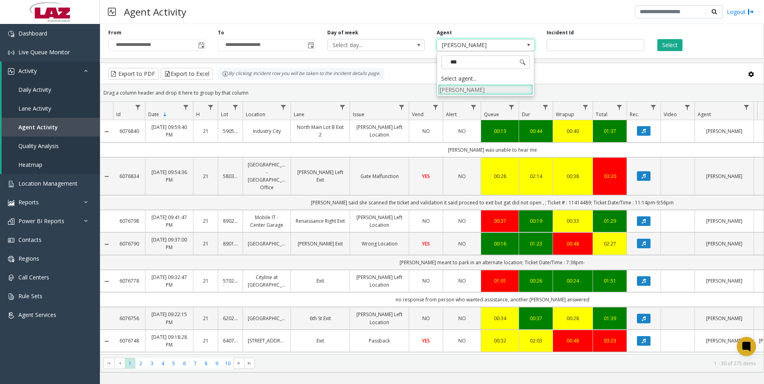
click at [494, 91] on li "[PERSON_NAME]" at bounding box center [485, 89] width 95 height 11
click at [674, 48] on button "Select" at bounding box center [669, 45] width 25 height 12
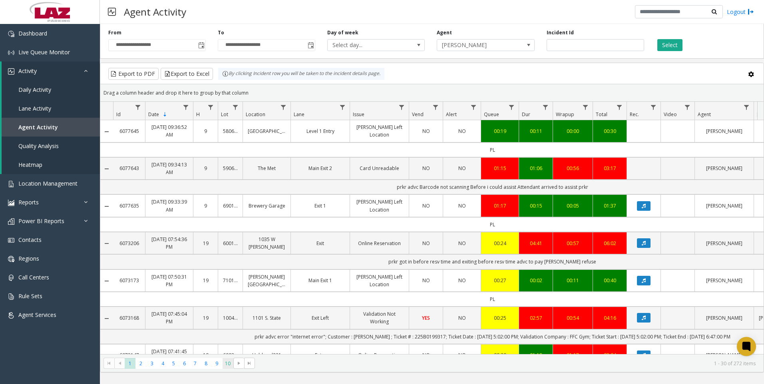
click at [227, 363] on span "10" at bounding box center [228, 363] width 11 height 11
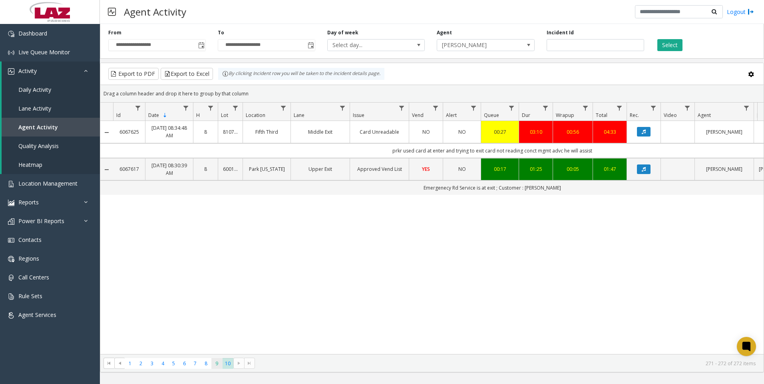
click at [213, 366] on span "9" at bounding box center [216, 363] width 11 height 11
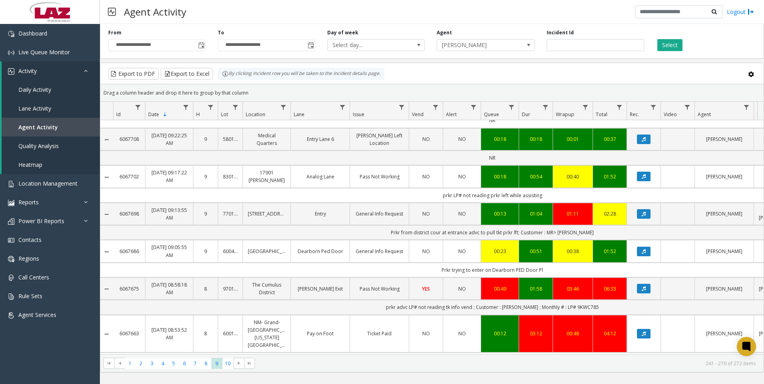
scroll to position [916, 0]
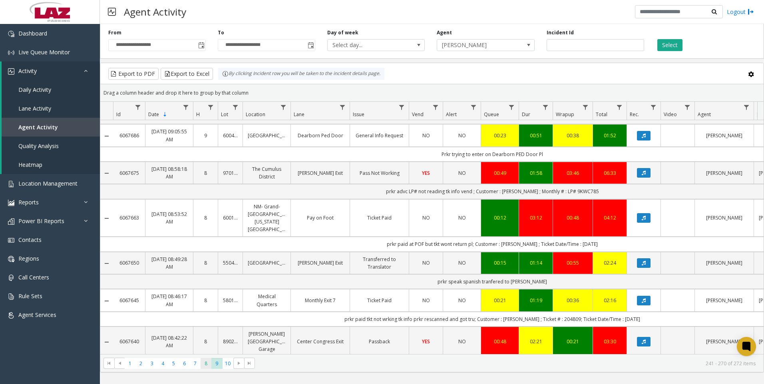
click at [205, 366] on span "8" at bounding box center [206, 363] width 11 height 11
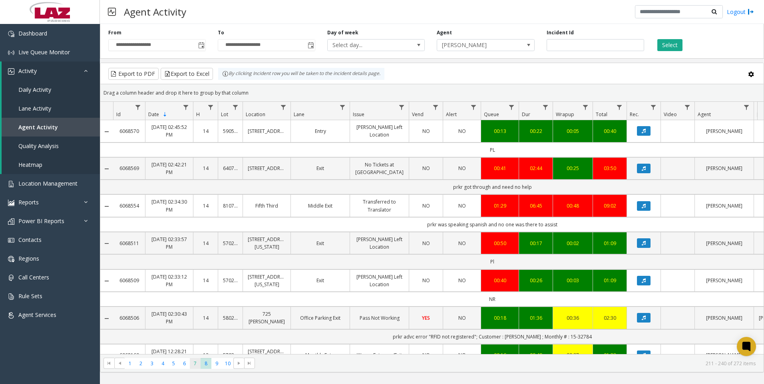
click at [191, 362] on span "7" at bounding box center [195, 363] width 11 height 11
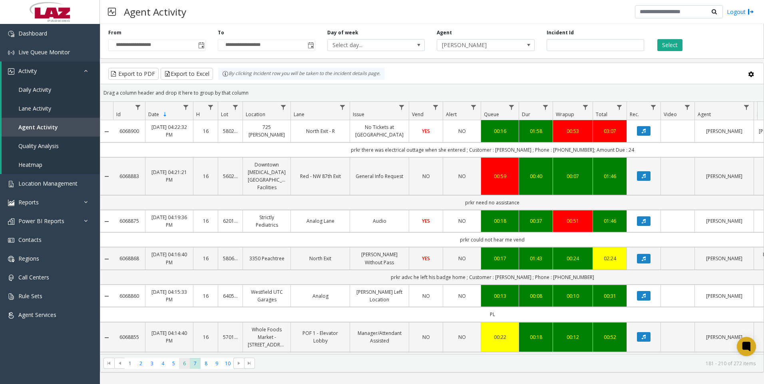
click at [182, 366] on span "6" at bounding box center [184, 363] width 11 height 11
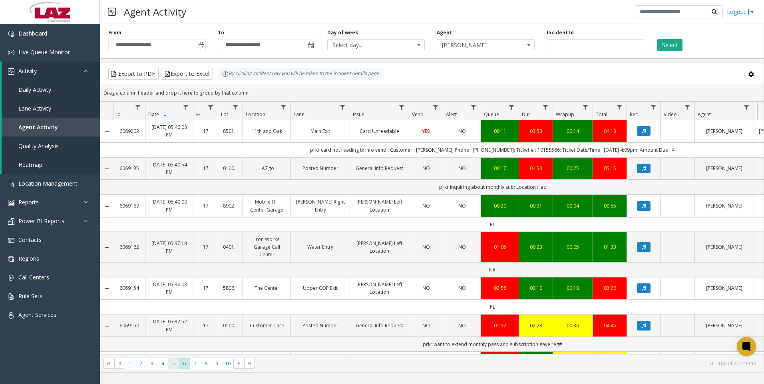
click at [169, 369] on span "5" at bounding box center [173, 363] width 11 height 11
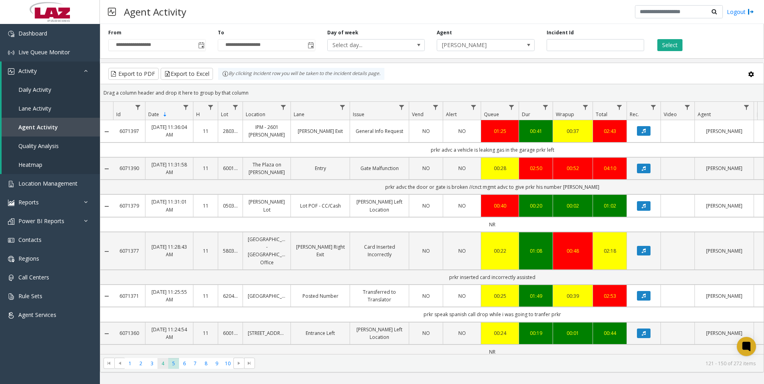
click at [162, 362] on span "4" at bounding box center [162, 363] width 11 height 11
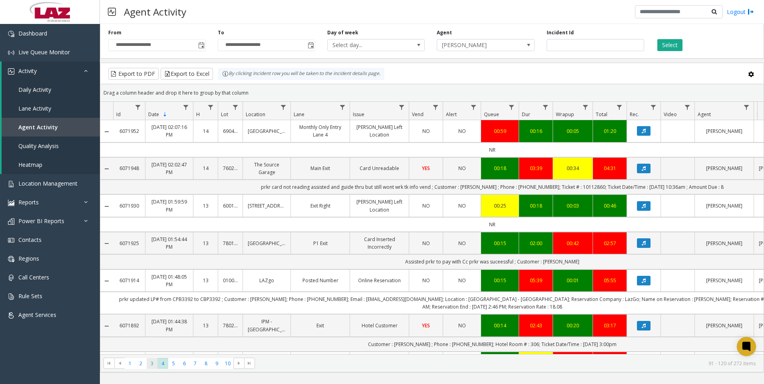
click at [147, 364] on span "3" at bounding box center [152, 363] width 11 height 11
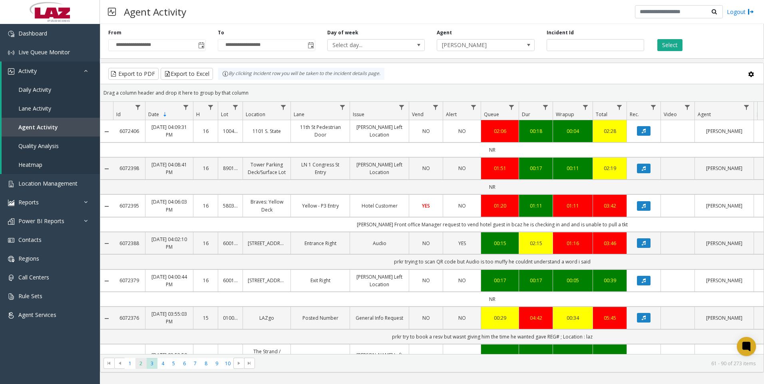
click at [140, 364] on span "2" at bounding box center [140, 363] width 11 height 11
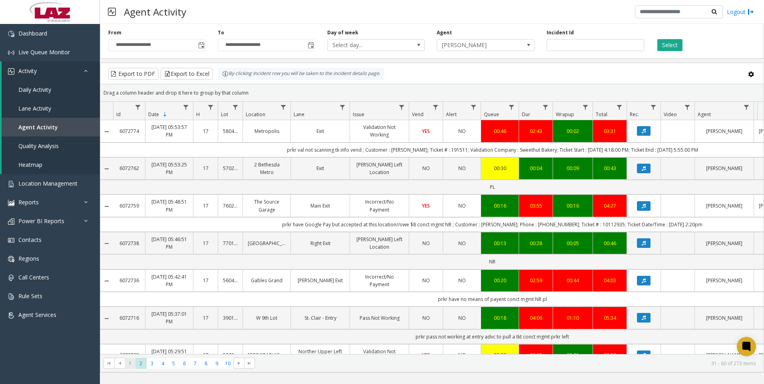
click at [128, 368] on span "1" at bounding box center [130, 363] width 11 height 11
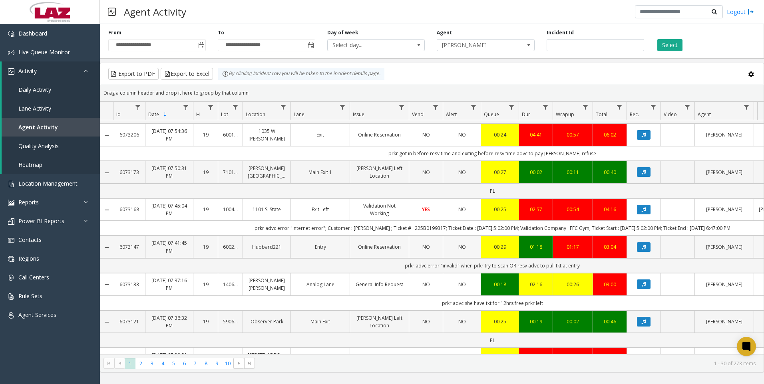
scroll to position [160, 0]
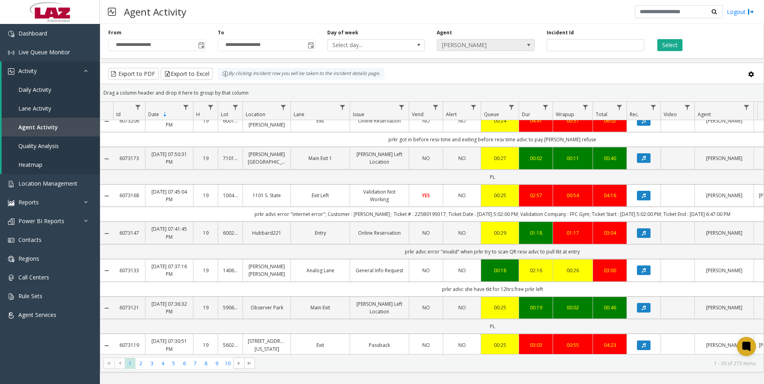
click at [473, 48] on span "[PERSON_NAME]" at bounding box center [476, 45] width 78 height 11
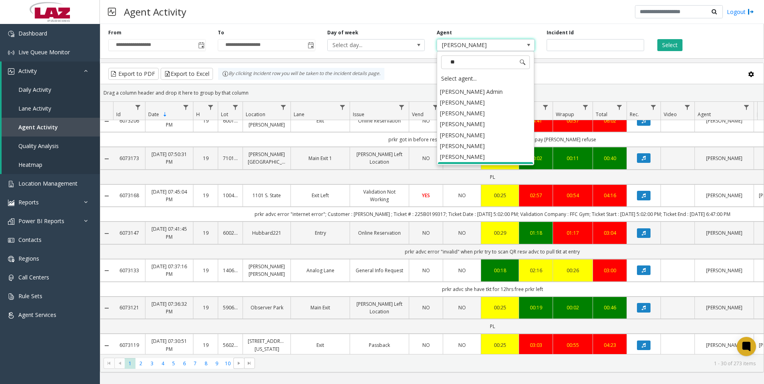
scroll to position [0, 0]
type input "***"
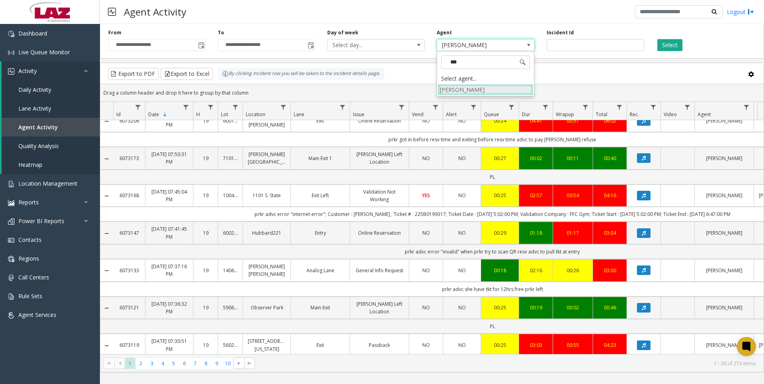
click at [477, 87] on li "[PERSON_NAME]" at bounding box center [485, 89] width 95 height 11
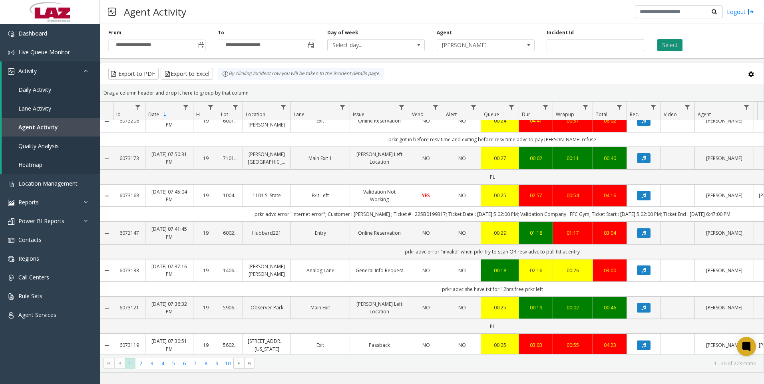
click at [677, 44] on button "Select" at bounding box center [669, 45] width 25 height 12
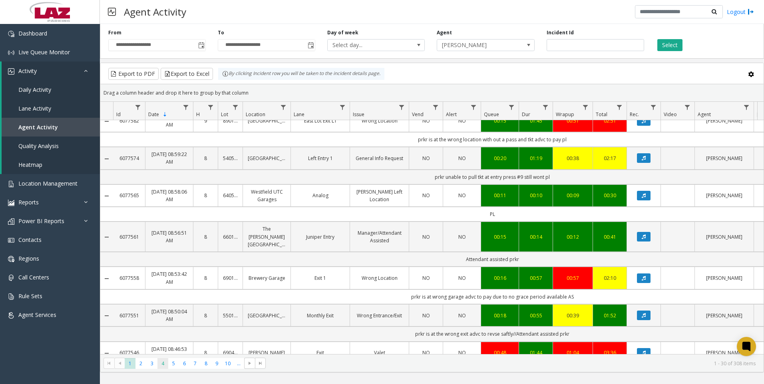
click at [163, 367] on span "4" at bounding box center [162, 363] width 11 height 11
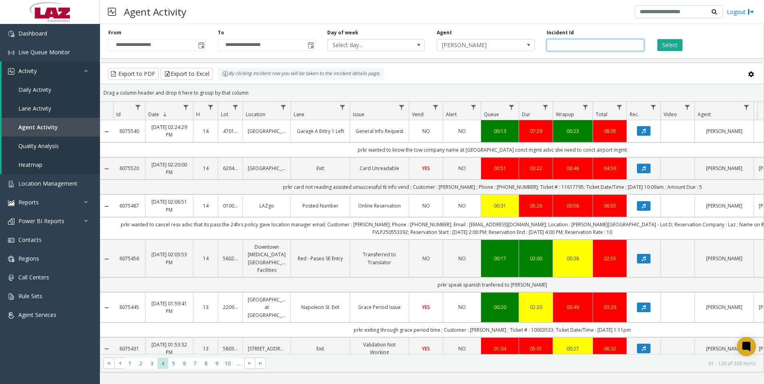
click at [594, 49] on input "number" at bounding box center [596, 45] width 98 height 12
paste input "*******"
type input "*******"
click at [666, 44] on button "Select" at bounding box center [669, 45] width 25 height 12
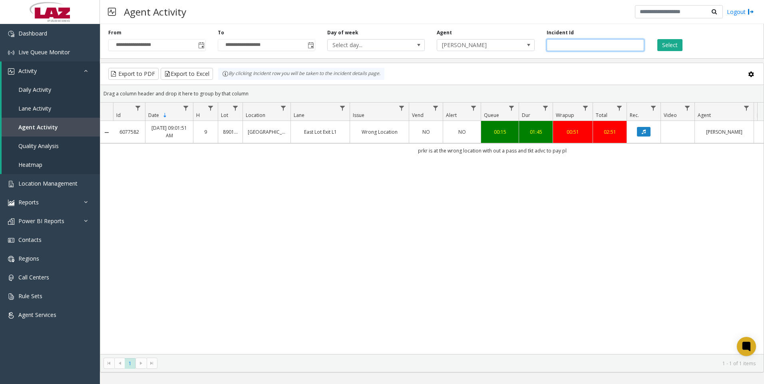
drag, startPoint x: 609, startPoint y: 41, endPoint x: 511, endPoint y: 78, distance: 105.5
click at [511, 78] on div "**********" at bounding box center [432, 197] width 664 height 352
click at [560, 38] on div "Incident Id" at bounding box center [596, 40] width 110 height 22
click at [560, 40] on div "Incident Id" at bounding box center [596, 40] width 110 height 22
click at [560, 41] on input "number" at bounding box center [596, 45] width 98 height 12
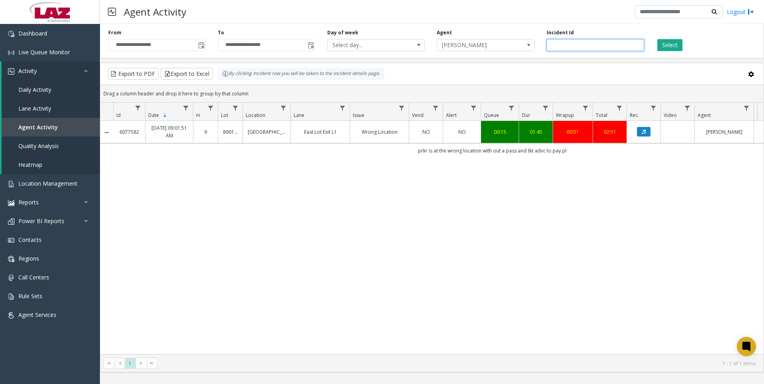
paste input "*******"
type input "*******"
click at [665, 46] on button "Select" at bounding box center [669, 45] width 25 height 12
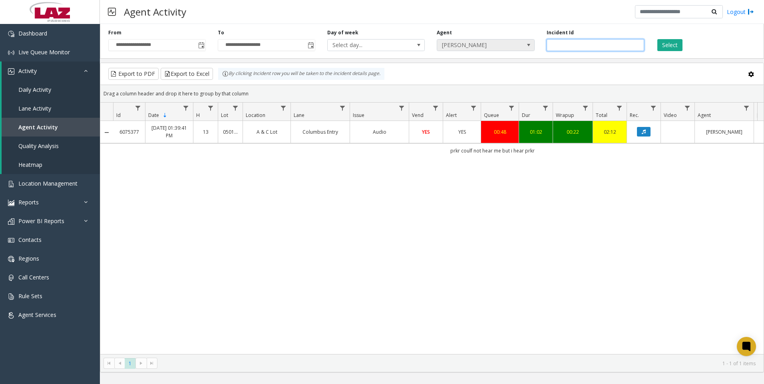
drag, startPoint x: 574, startPoint y: 47, endPoint x: 530, endPoint y: 48, distance: 44.0
click at [530, 48] on div "**********" at bounding box center [432, 40] width 664 height 38
click at [585, 45] on input "*******" at bounding box center [596, 45] width 98 height 12
drag, startPoint x: 585, startPoint y: 45, endPoint x: 535, endPoint y: 46, distance: 49.6
click at [535, 46] on div "**********" at bounding box center [432, 40] width 664 height 38
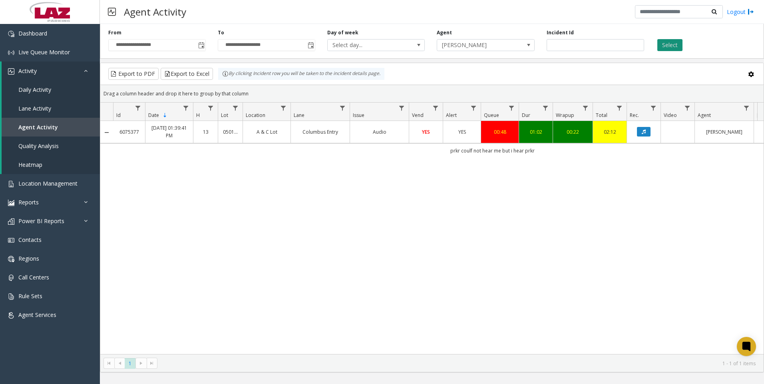
click at [664, 46] on button "Select" at bounding box center [669, 45] width 25 height 12
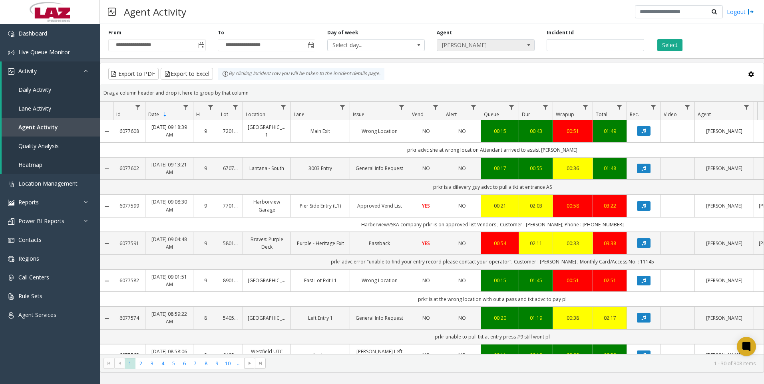
click at [491, 40] on span "[PERSON_NAME]" at bounding box center [476, 45] width 78 height 11
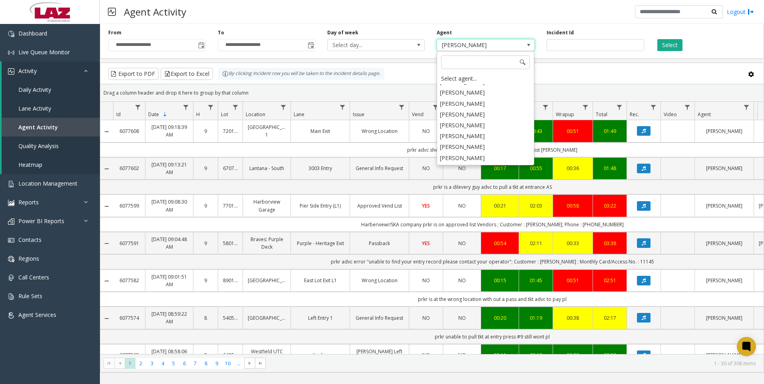
scroll to position [4083, 0]
click at [480, 172] on li "[PERSON_NAME]" at bounding box center [485, 177] width 95 height 11
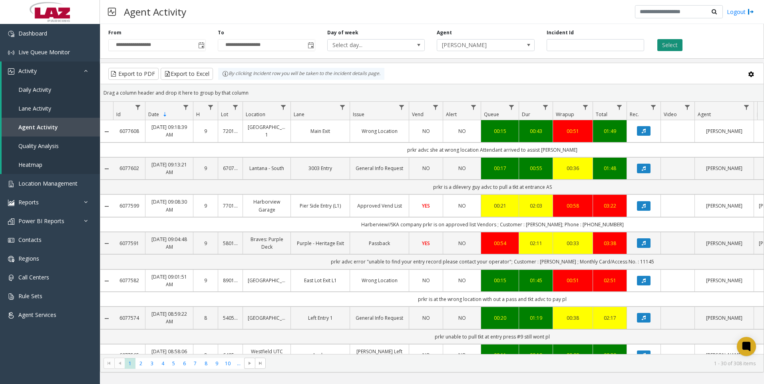
click at [667, 47] on button "Select" at bounding box center [669, 45] width 25 height 12
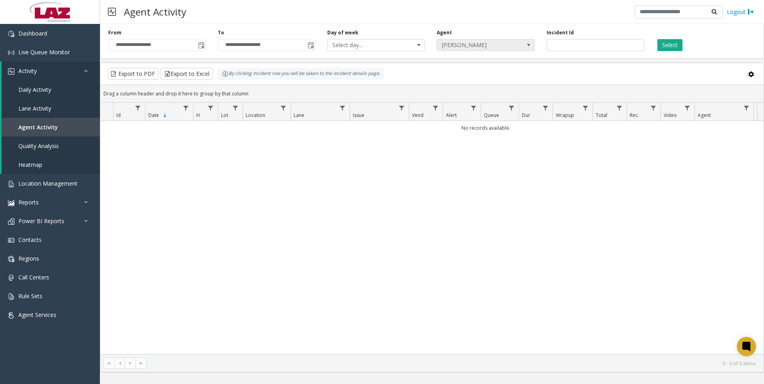
click at [516, 48] on span "[PERSON_NAME]" at bounding box center [486, 45] width 98 height 12
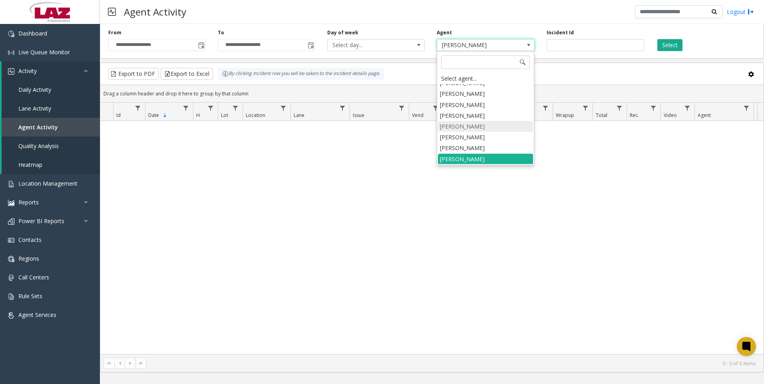
scroll to position [4141, 0]
